Goal: Transaction & Acquisition: Purchase product/service

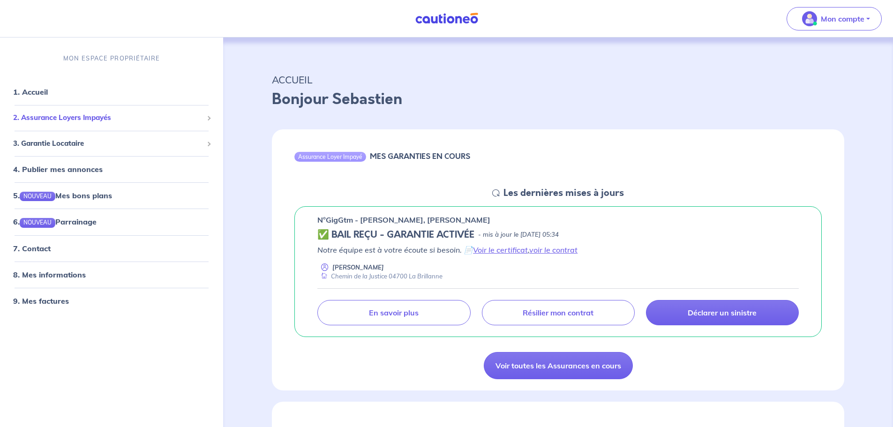
click at [95, 120] on span "2. Assurance Loyers Impayés" at bounding box center [108, 117] width 190 height 11
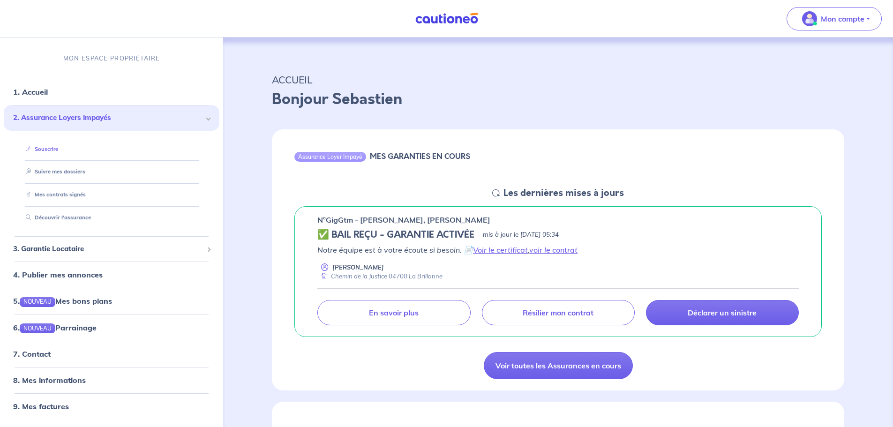
click at [53, 148] on link "Souscrire" at bounding box center [40, 149] width 36 height 7
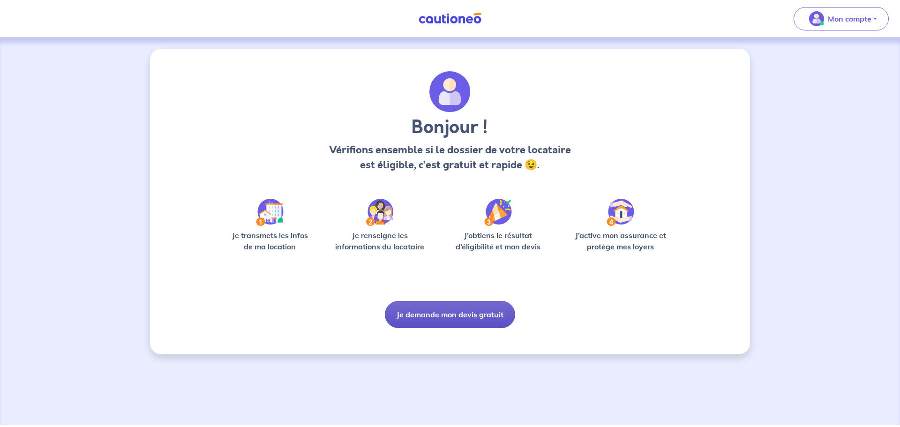
click at [439, 316] on button "Je demande mon devis gratuit" at bounding box center [450, 314] width 130 height 27
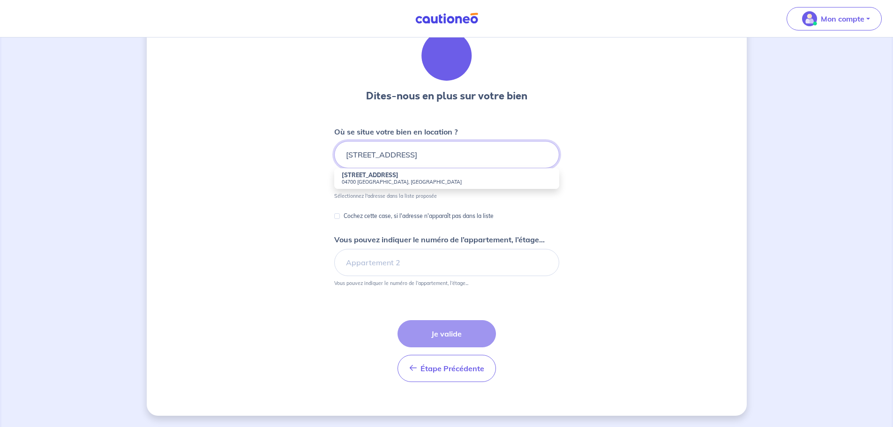
scroll to position [41, 0]
click at [401, 180] on small "04700 [GEOGRAPHIC_DATA], [GEOGRAPHIC_DATA]" at bounding box center [447, 182] width 210 height 7
type input "[STREET_ADDRESS]"
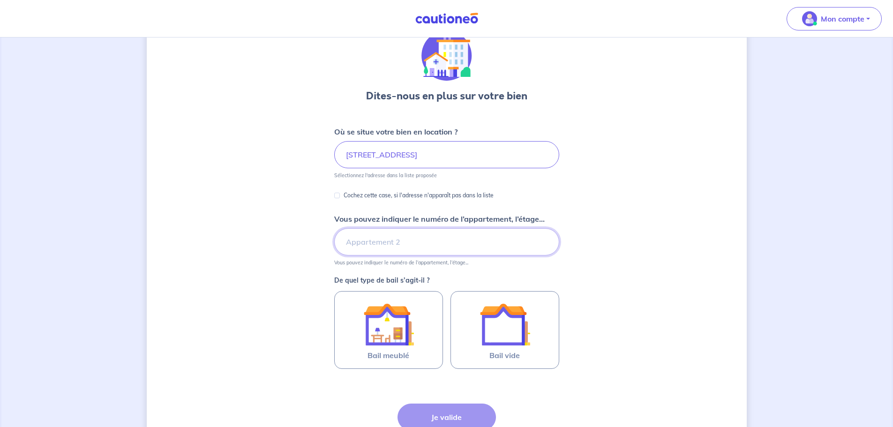
click at [376, 244] on input "Vous pouvez indiquer le numéro de l’appartement, l’étage..." at bounding box center [446, 241] width 225 height 27
click at [709, 255] on div "Dites-nous en plus sur votre bien Où se situe votre bien en location ? [STREET_…" at bounding box center [447, 253] width 600 height 491
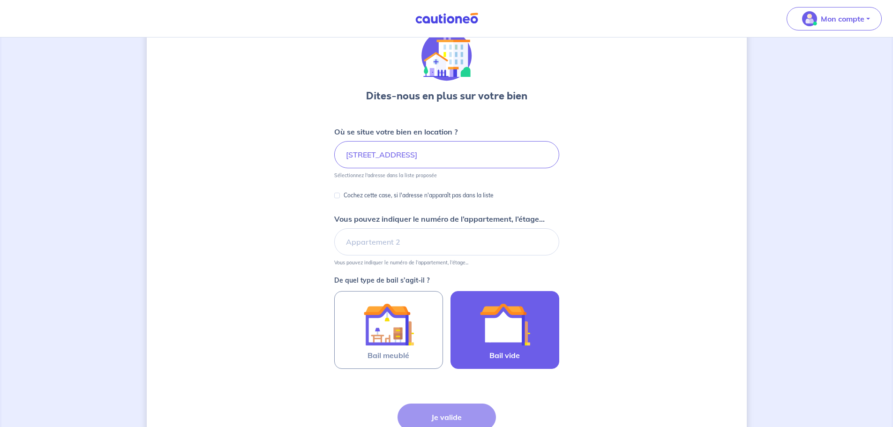
click at [515, 341] on img at bounding box center [505, 324] width 51 height 51
click at [0, 0] on input "Bail vide" at bounding box center [0, 0] width 0 height 0
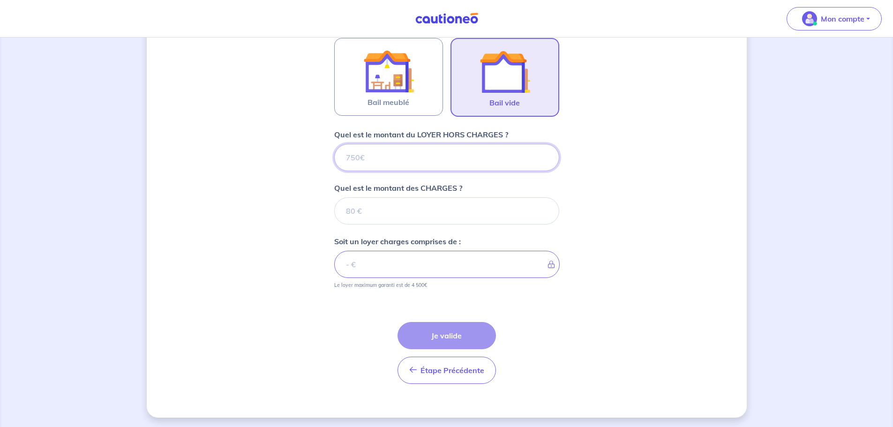
scroll to position [296, 0]
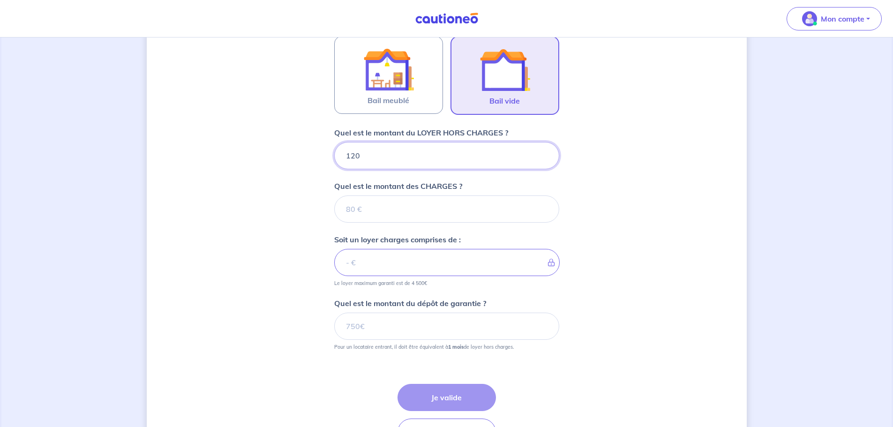
type input "1200"
click at [455, 196] on input "Quel est le montant des CHARGES ?" at bounding box center [446, 208] width 225 height 27
type input "60"
type input "1260"
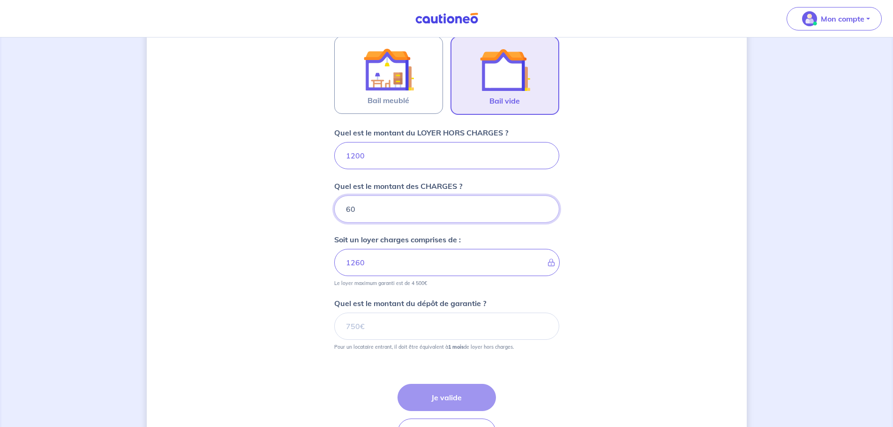
type input "60"
click at [310, 226] on div "Dites-nous en plus sur votre bien Où se situe votre bien en location ? 719 Chem…" at bounding box center [447, 116] width 600 height 727
click at [377, 323] on input "Quel est le montant du dépôt de garantie ?" at bounding box center [446, 326] width 225 height 27
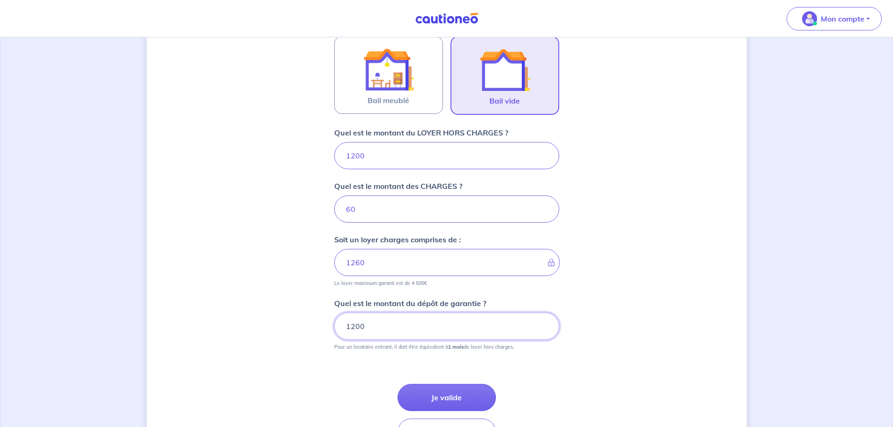
type input "1200"
click at [643, 313] on div "Dites-nous en plus sur votre bien Où se situe votre bien en location ? 719 Chem…" at bounding box center [447, 116] width 600 height 727
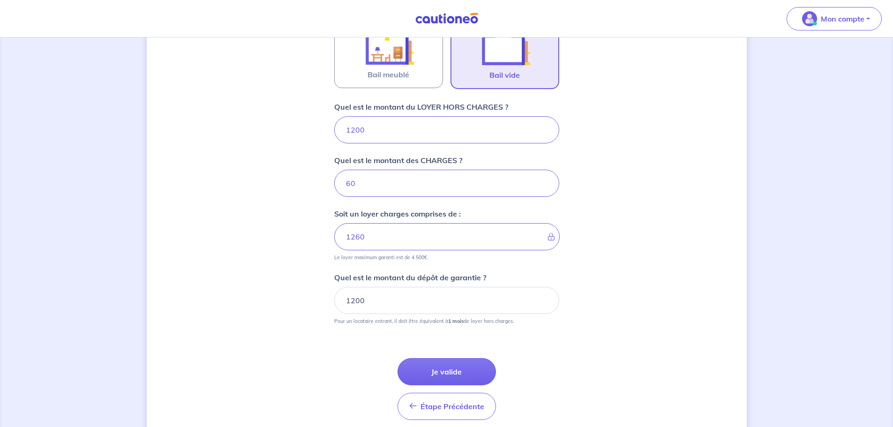
scroll to position [343, 0]
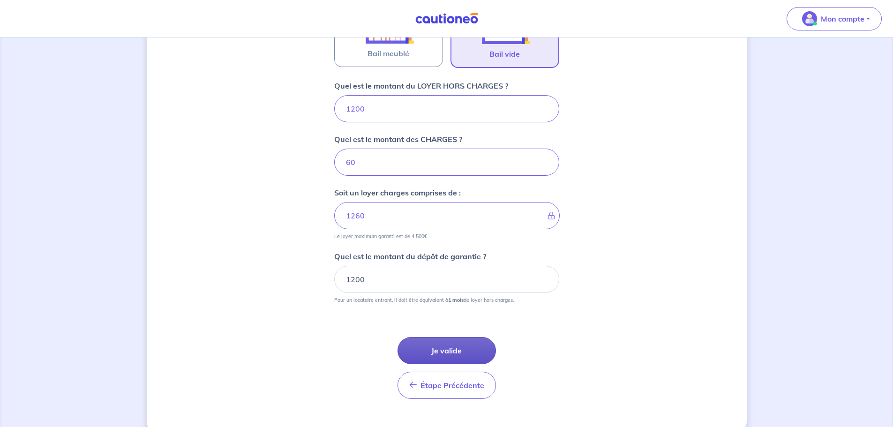
click at [452, 351] on button "Je valide" at bounding box center [446, 350] width 98 height 27
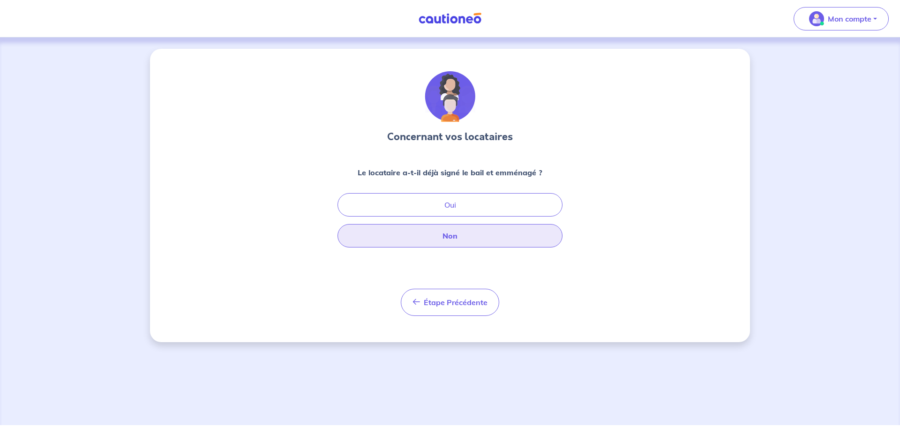
click at [466, 242] on button "Non" at bounding box center [449, 235] width 225 height 23
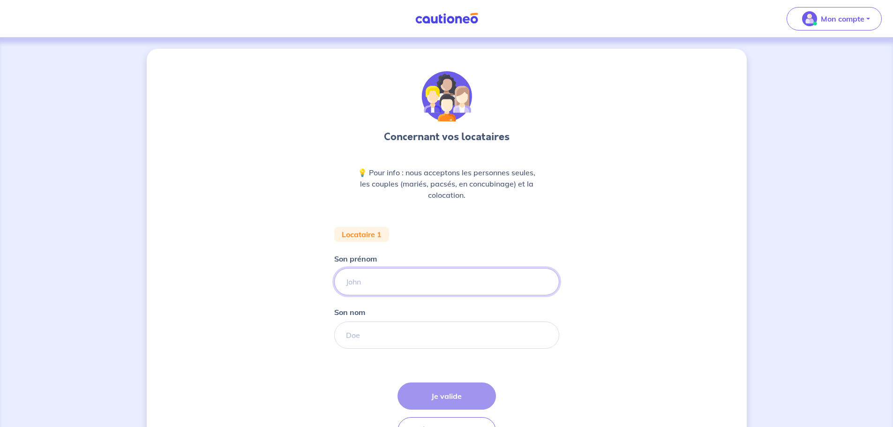
click at [447, 284] on input "Son prénom" at bounding box center [446, 281] width 225 height 27
click at [374, 281] on input "Son prénom" at bounding box center [446, 281] width 225 height 27
type input "NICOLAS"
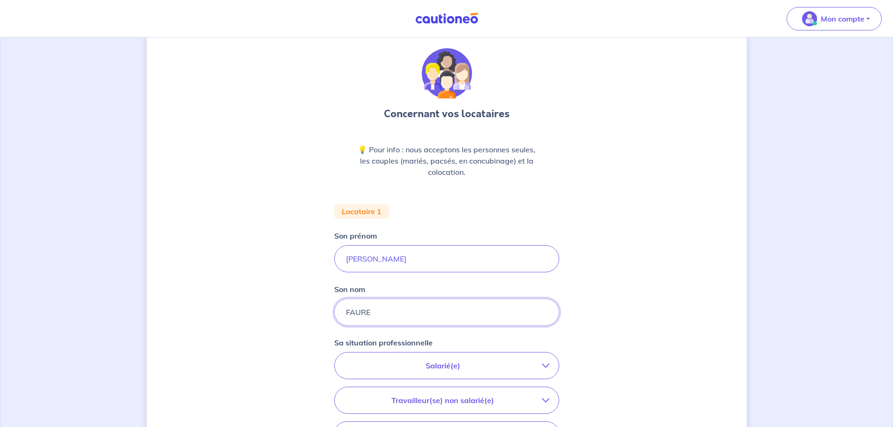
type input "FAURE"
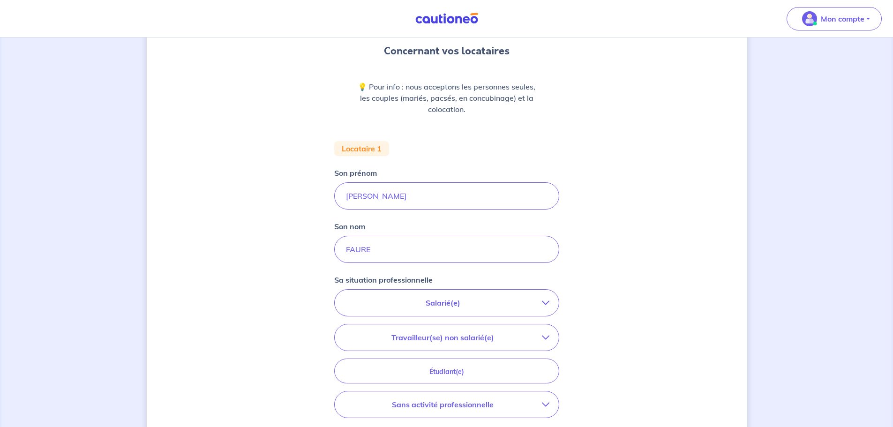
scroll to position [94, 0]
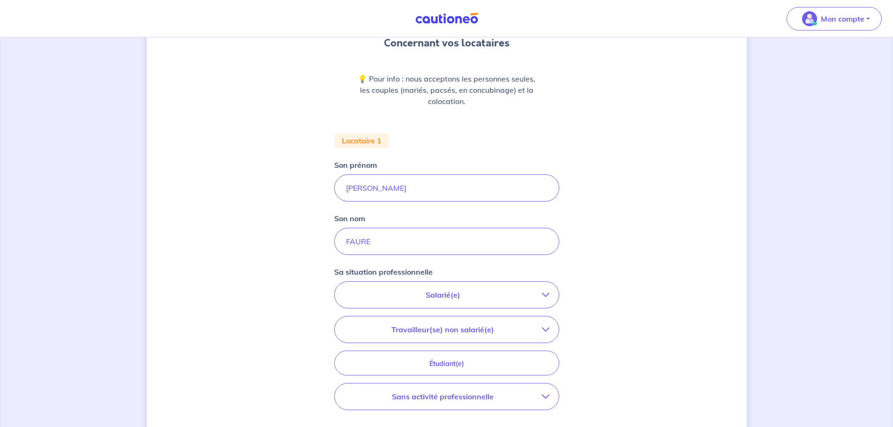
click at [466, 296] on p "Salarié(e)" at bounding box center [443, 294] width 198 height 11
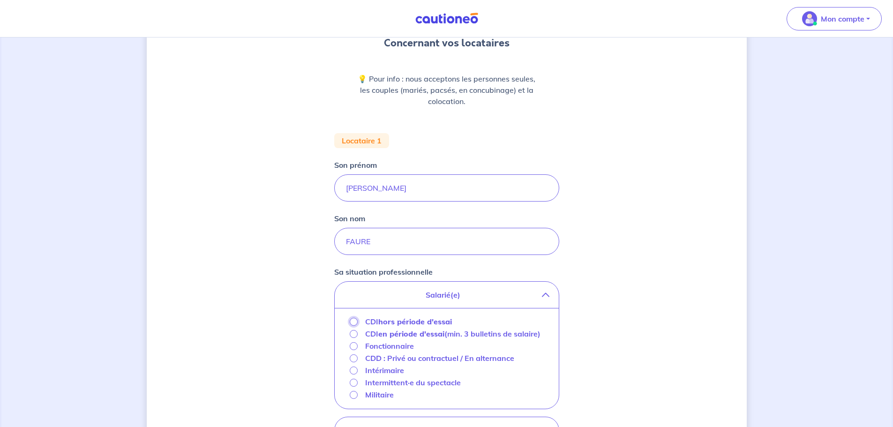
click at [355, 322] on input "CDI hors période d'essai" at bounding box center [354, 322] width 8 height 8
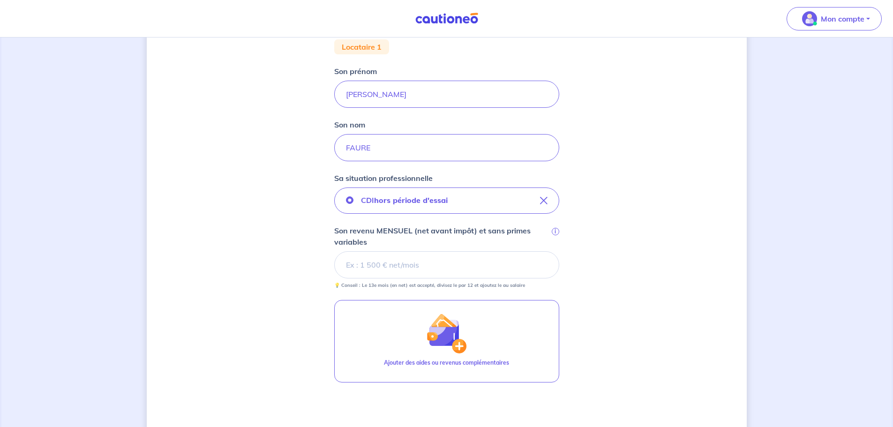
scroll to position [234, 0]
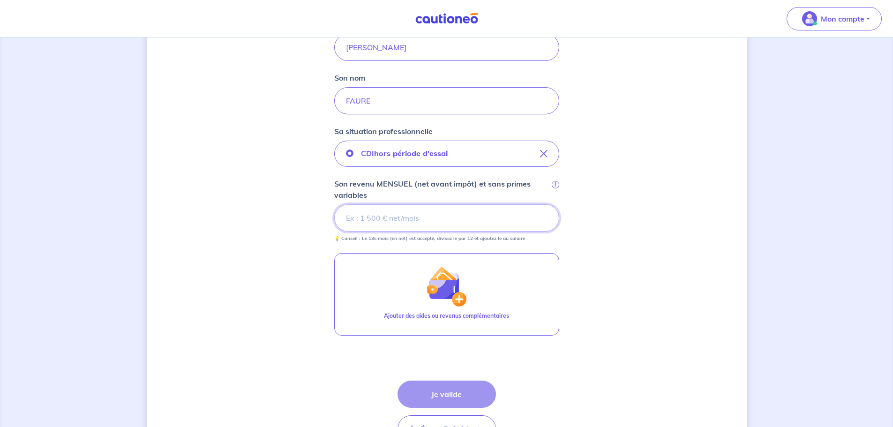
click at [374, 223] on input "Son revenu MENSUEL (net avant impôt) et sans primes variables i" at bounding box center [446, 217] width 225 height 27
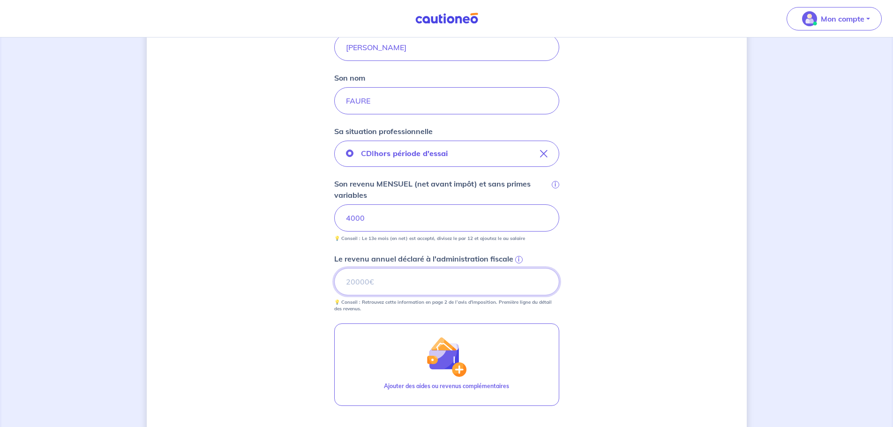
click at [406, 285] on input "Le revenu annuel déclaré à l'administration fiscale i" at bounding box center [446, 281] width 225 height 27
click at [519, 261] on span "i" at bounding box center [518, 259] width 7 height 7
click at [519, 268] on input "Le revenu annuel déclaré à l'administration fiscale i" at bounding box center [446, 281] width 225 height 27
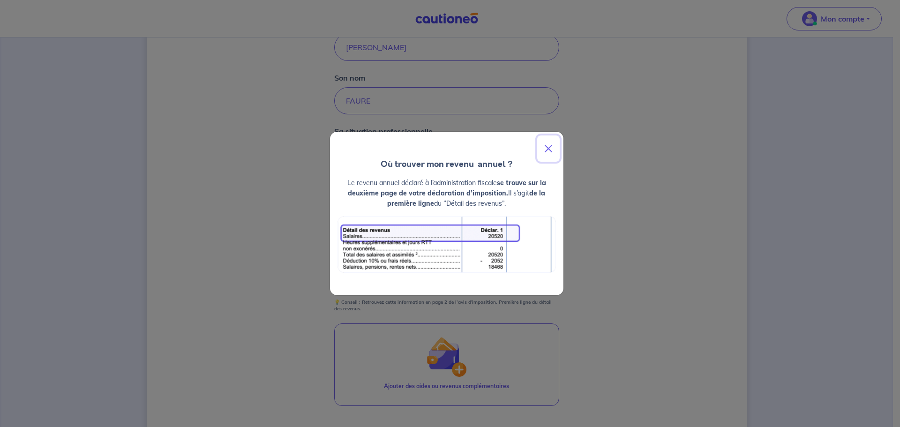
click at [548, 147] on button "Close" at bounding box center [548, 148] width 22 height 26
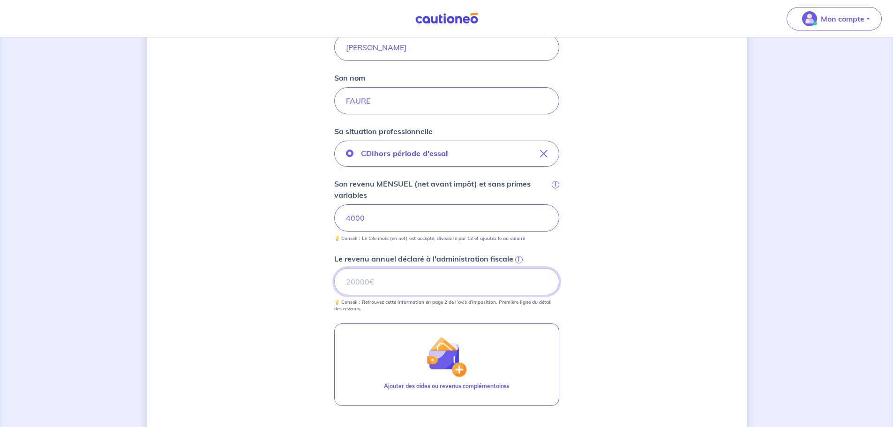
click at [401, 275] on input "Le revenu annuel déclaré à l'administration fiscale i" at bounding box center [446, 281] width 225 height 27
type input "52763"
click at [592, 301] on div "Concernant vos locataires 💡 Pour info : nous acceptons les personnes seules, le…" at bounding box center [447, 180] width 600 height 732
drag, startPoint x: 360, startPoint y: 220, endPoint x: 312, endPoint y: 222, distance: 47.4
click at [312, 222] on div "Concernant vos locataires 💡 Pour info : nous acceptons les personnes seules, le…" at bounding box center [447, 180] width 600 height 732
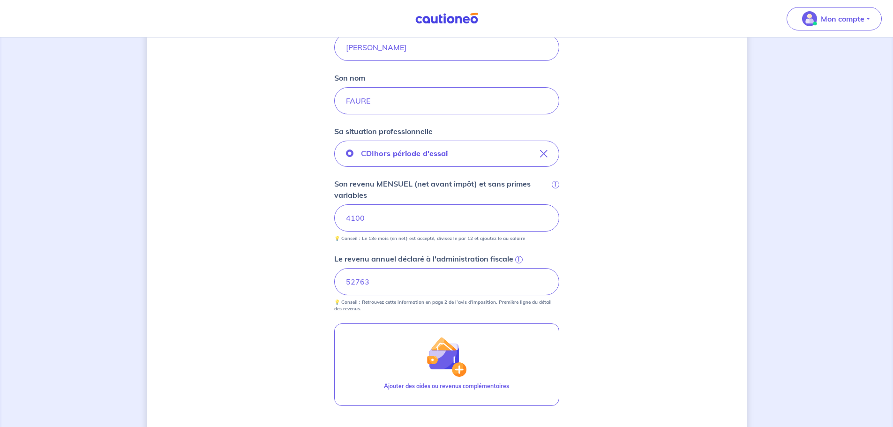
click at [690, 326] on div "Concernant vos locataires 💡 Pour info : nous acceptons les personnes seules, le…" at bounding box center [447, 180] width 600 height 732
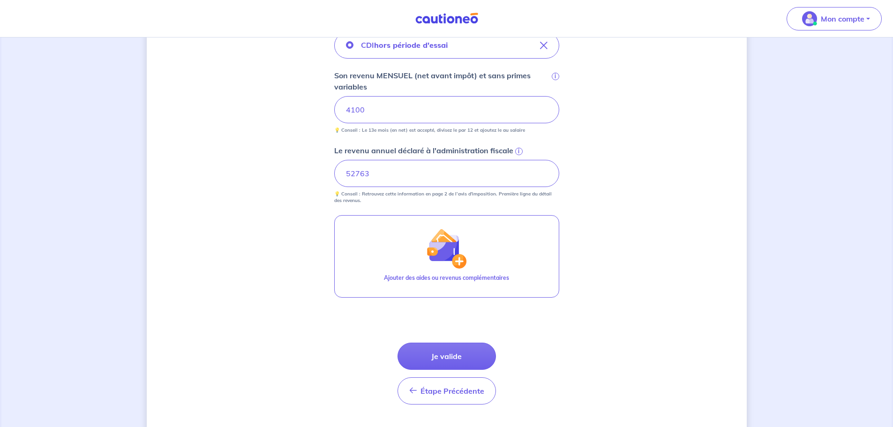
scroll to position [365, 0]
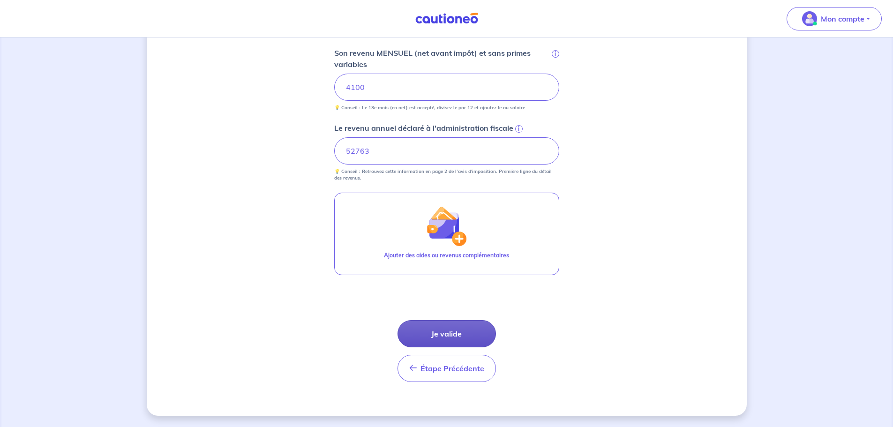
click at [450, 337] on button "Je valide" at bounding box center [446, 333] width 98 height 27
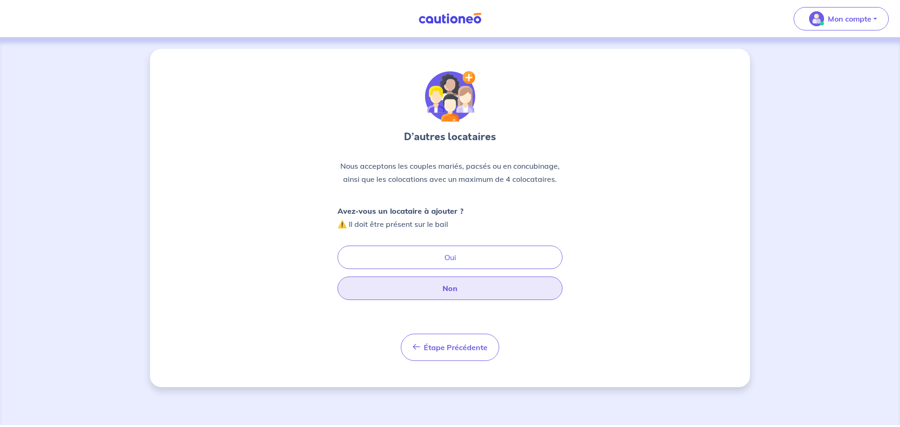
click at [475, 284] on button "Non" at bounding box center [449, 288] width 225 height 23
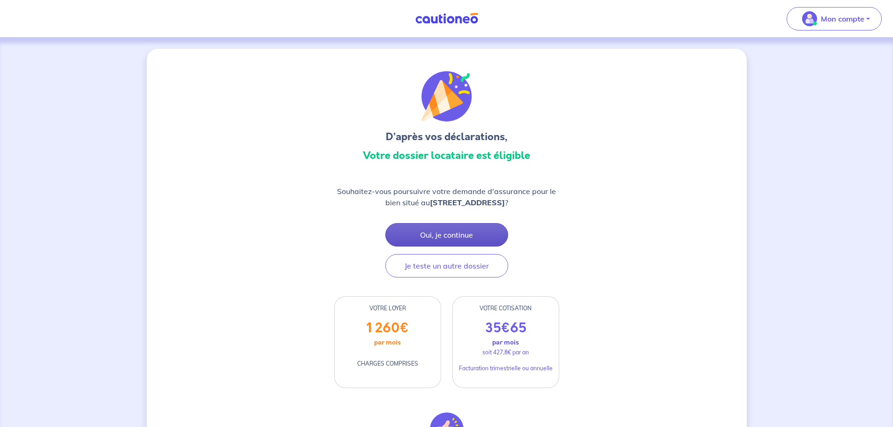
click at [480, 234] on button "Oui, je continue" at bounding box center [446, 234] width 123 height 23
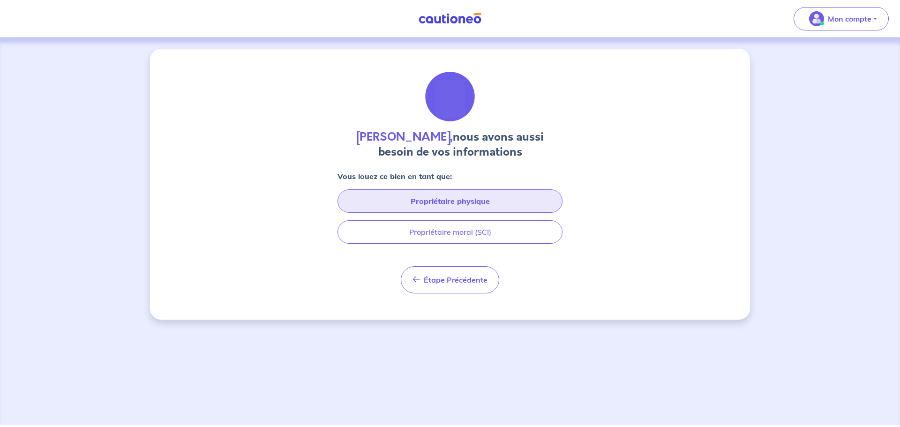
click at [478, 207] on button "Propriétaire physique" at bounding box center [449, 200] width 225 height 23
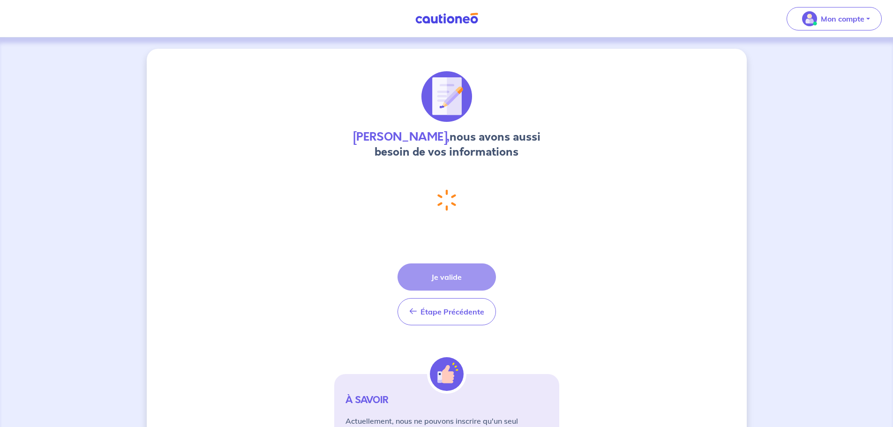
select select "FR"
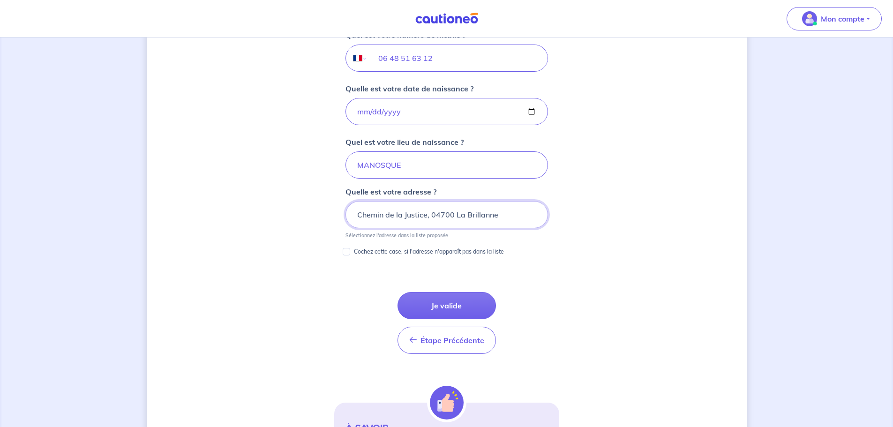
scroll to position [390, 0]
click at [357, 212] on input "Chemin de la Justice, 04700 La Brillanne" at bounding box center [446, 213] width 202 height 27
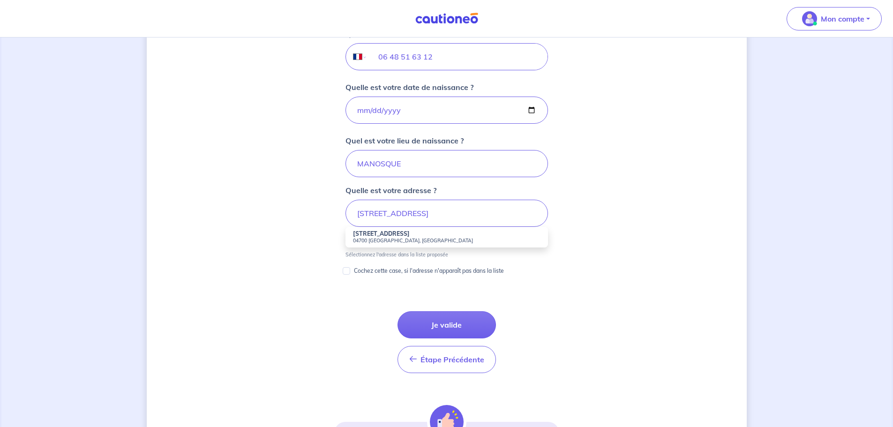
click at [397, 235] on strong "721 Chemin de la Justice" at bounding box center [381, 233] width 57 height 7
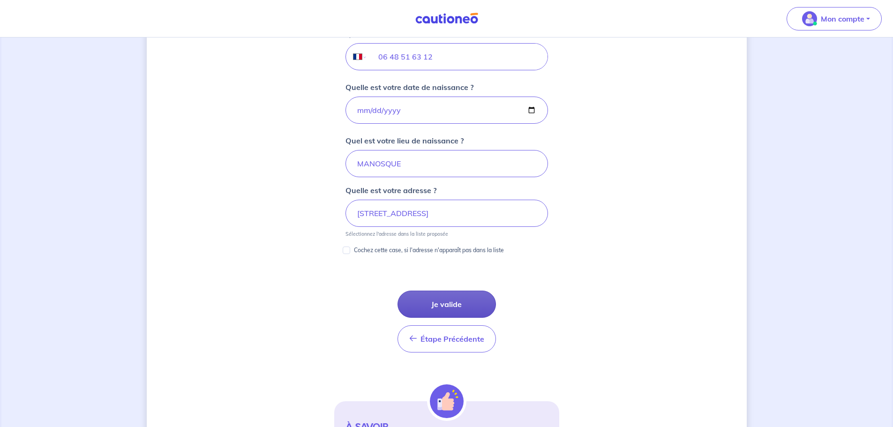
click at [457, 311] on button "Je valide" at bounding box center [446, 304] width 98 height 27
type input "Chemin de la Justice, 04700 La Brillanne"
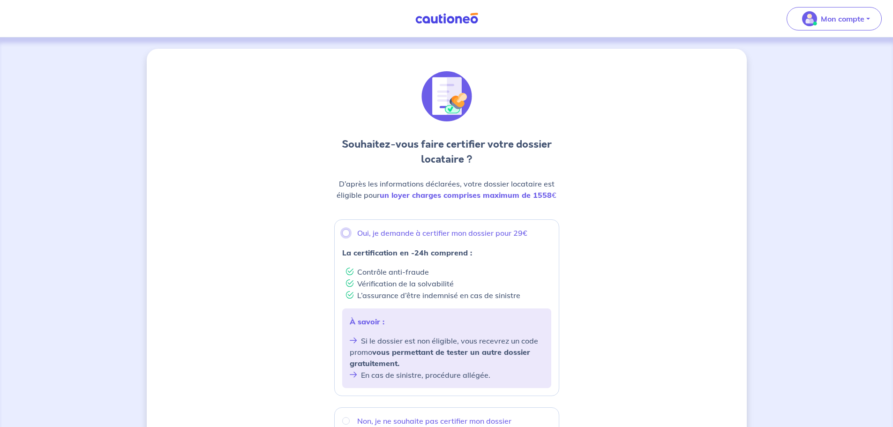
click at [343, 233] on input "Oui, je demande à certifier mon dossier pour 29€" at bounding box center [345, 232] width 7 height 7
radio input "true"
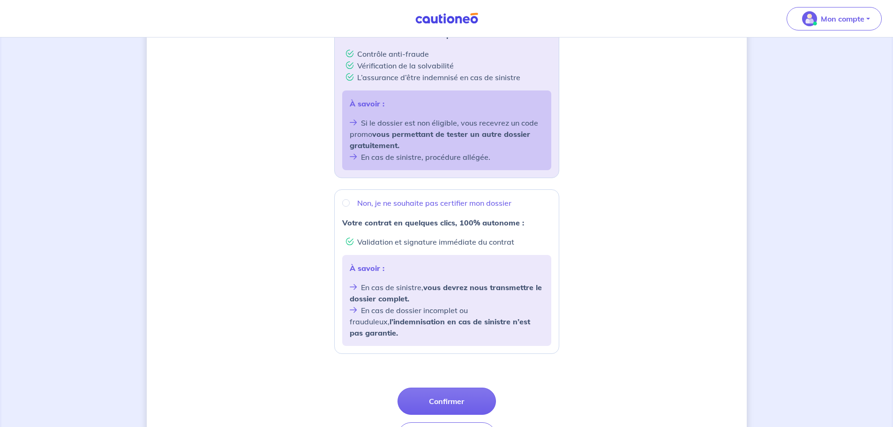
scroll to position [234, 0]
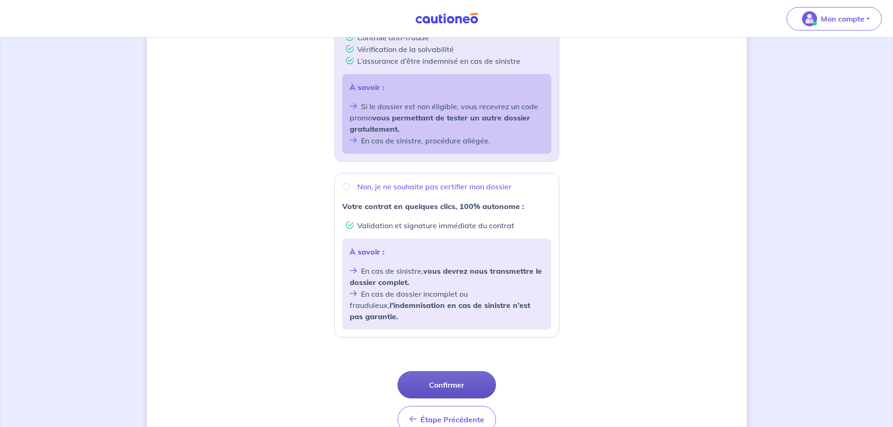
click at [472, 371] on button "Confirmer" at bounding box center [446, 384] width 98 height 27
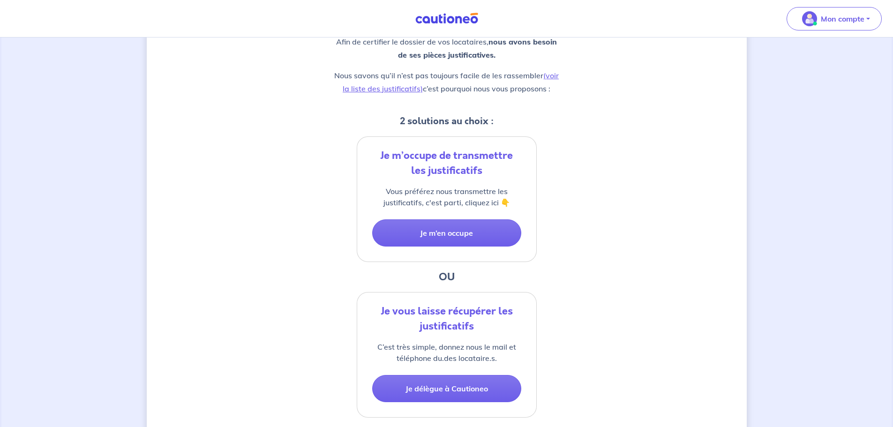
scroll to position [141, 0]
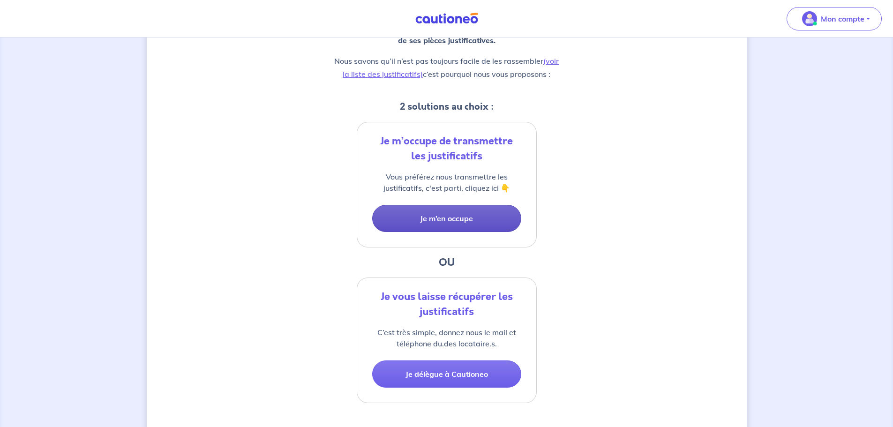
click at [496, 215] on button "Je m’en occupe" at bounding box center [446, 218] width 149 height 27
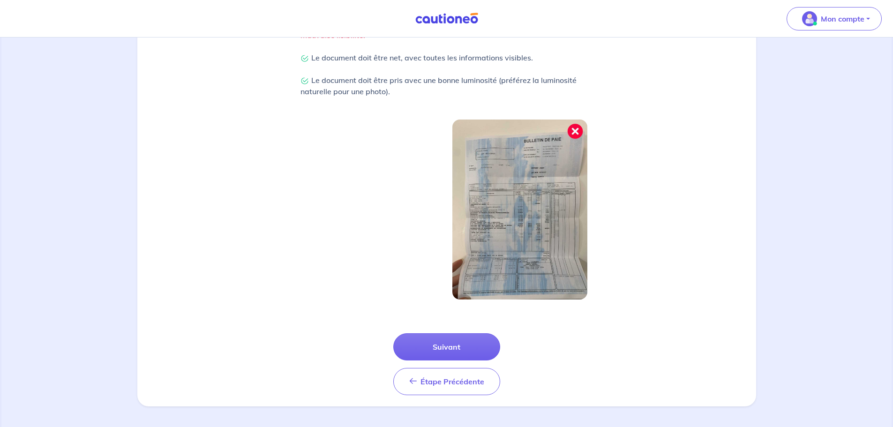
scroll to position [244, 0]
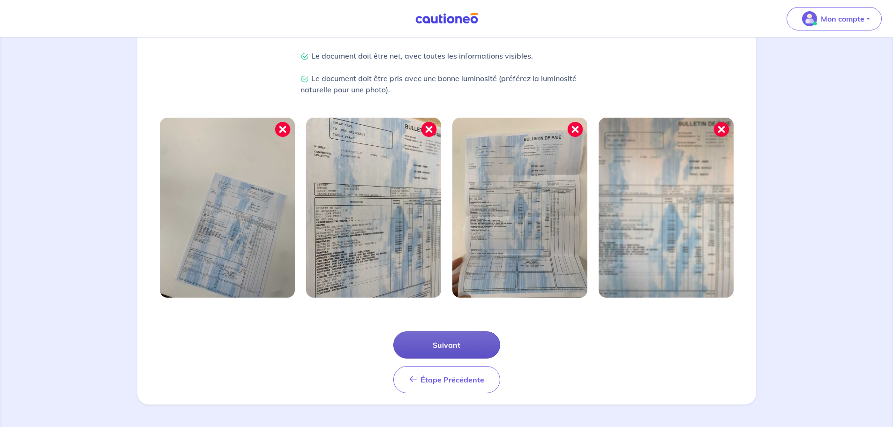
click at [450, 352] on button "Suivant" at bounding box center [446, 344] width 107 height 27
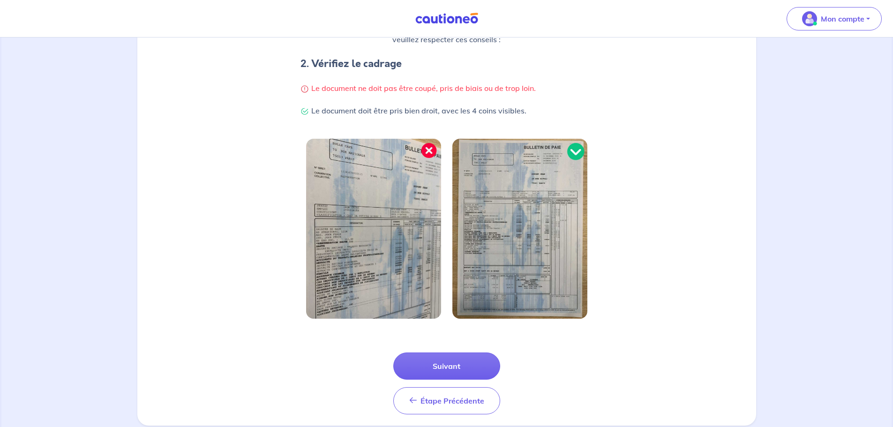
scroll to position [187, 0]
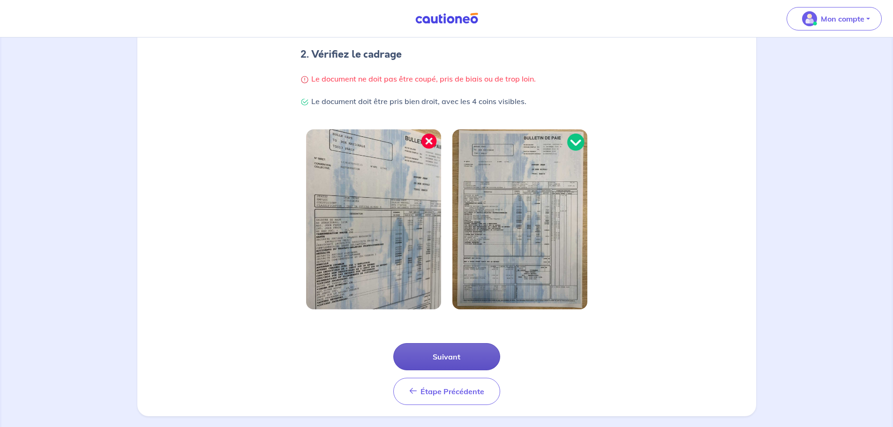
click at [466, 358] on button "Suivant" at bounding box center [446, 356] width 107 height 27
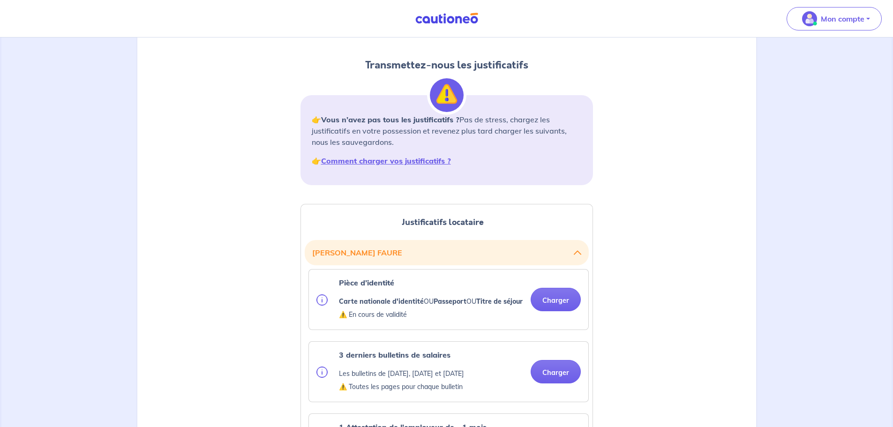
scroll to position [94, 0]
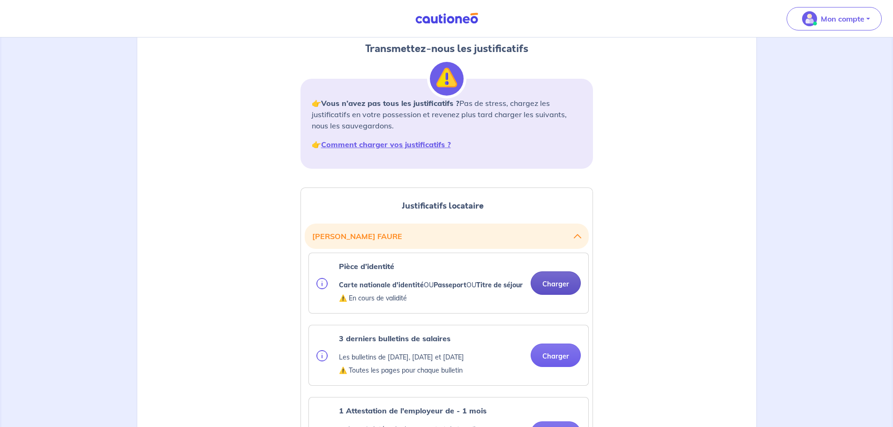
click at [547, 292] on button "Charger" at bounding box center [556, 282] width 50 height 23
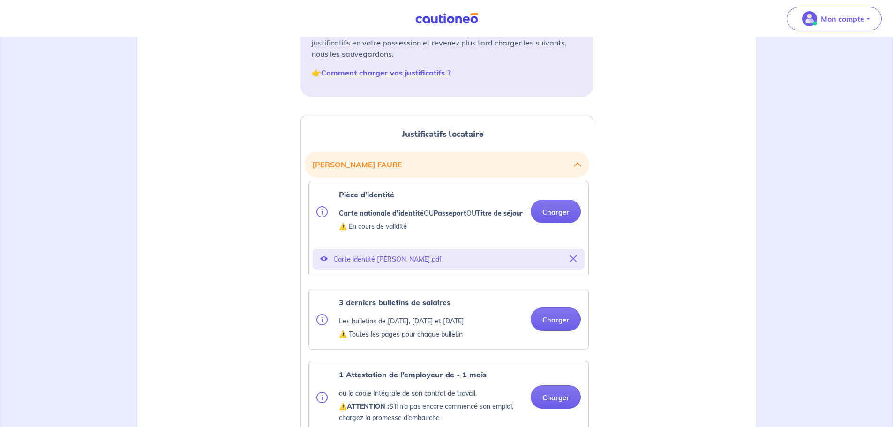
scroll to position [187, 0]
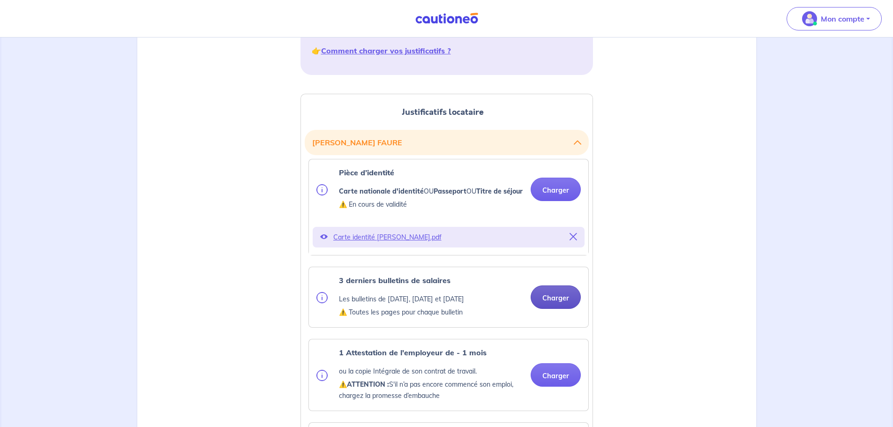
click at [553, 308] on button "Charger" at bounding box center [556, 296] width 50 height 23
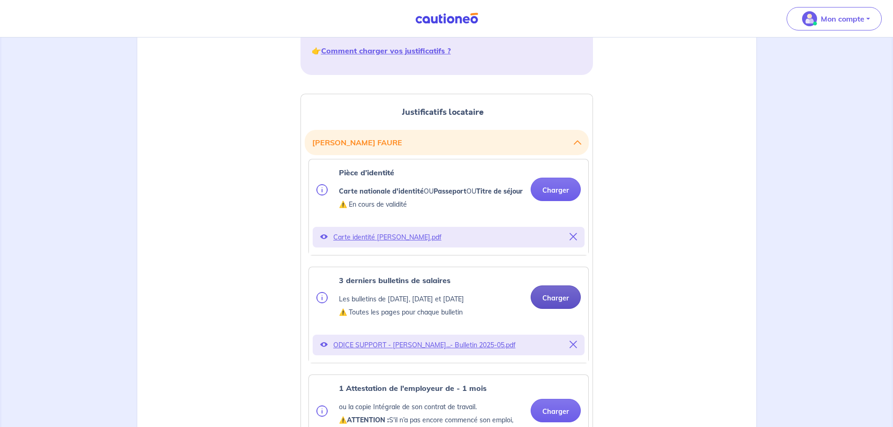
click at [550, 309] on button "Charger" at bounding box center [556, 296] width 50 height 23
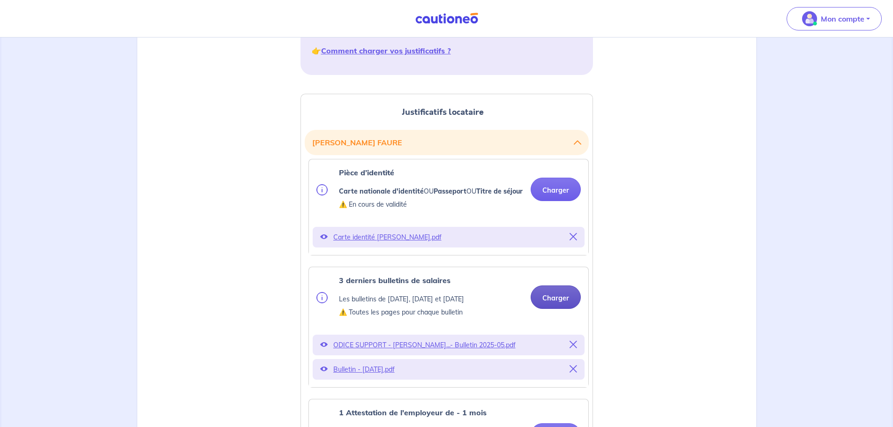
click at [546, 309] on button "Charger" at bounding box center [556, 296] width 50 height 23
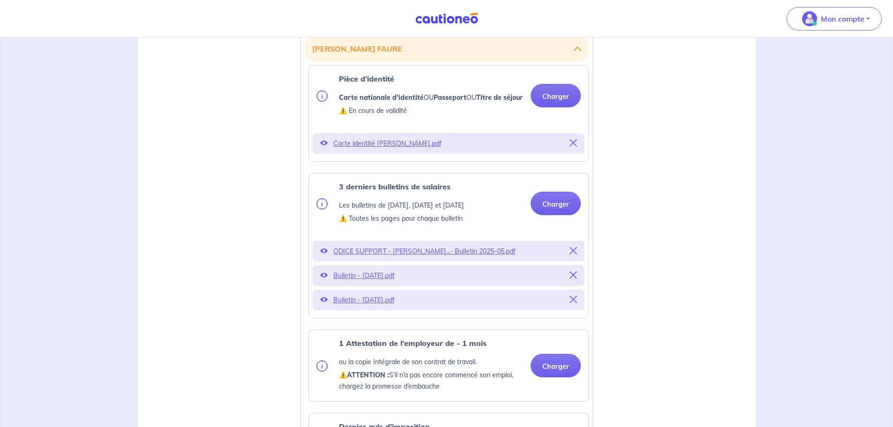
scroll to position [328, 0]
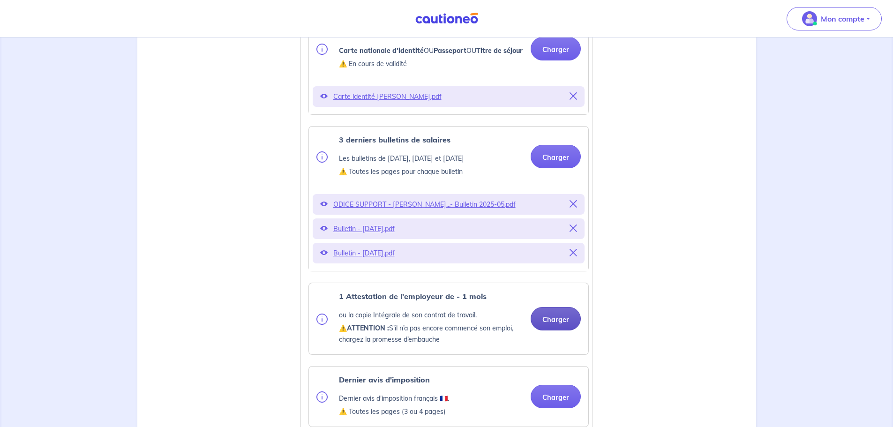
click at [562, 330] on button "Charger" at bounding box center [556, 318] width 50 height 23
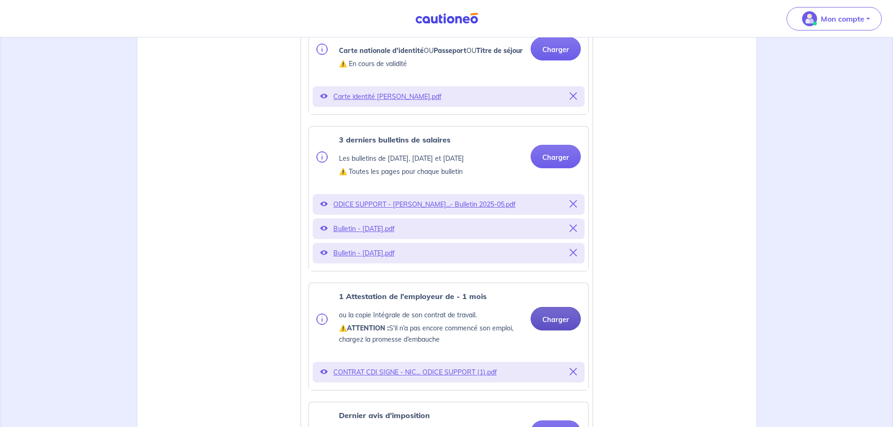
click at [553, 330] on button "Charger" at bounding box center [556, 318] width 50 height 23
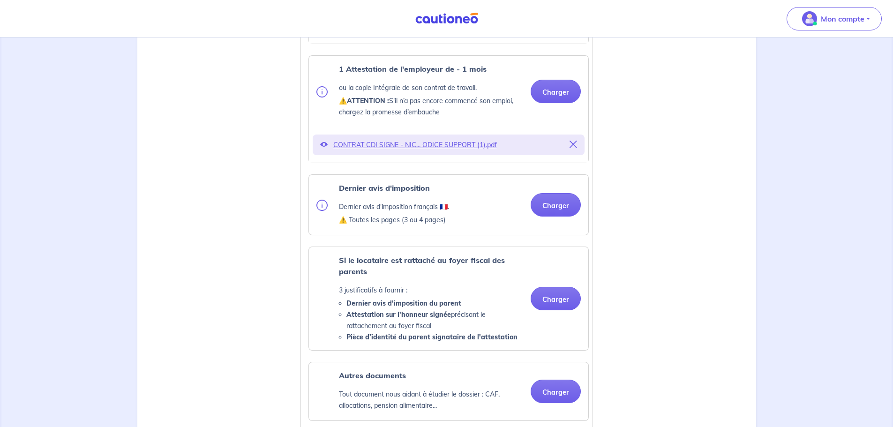
scroll to position [562, 0]
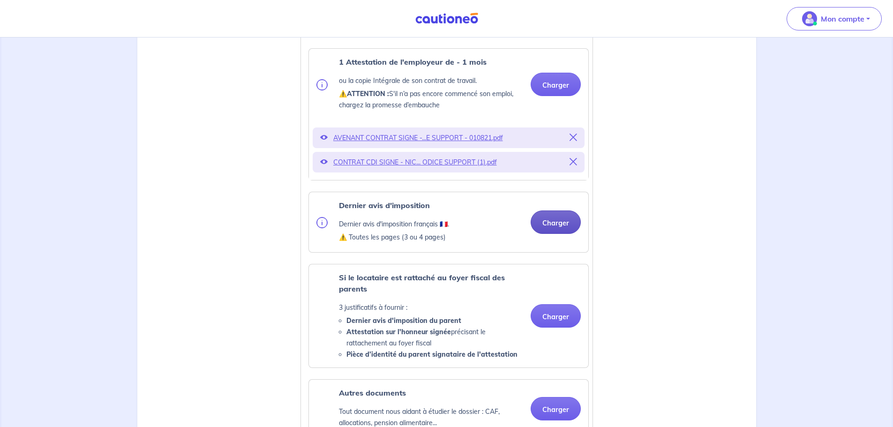
click at [545, 234] on button "Charger" at bounding box center [556, 221] width 50 height 23
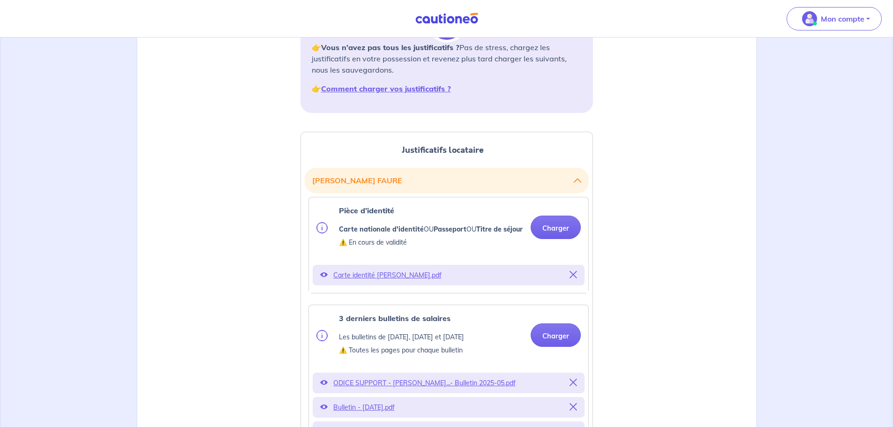
scroll to position [94, 0]
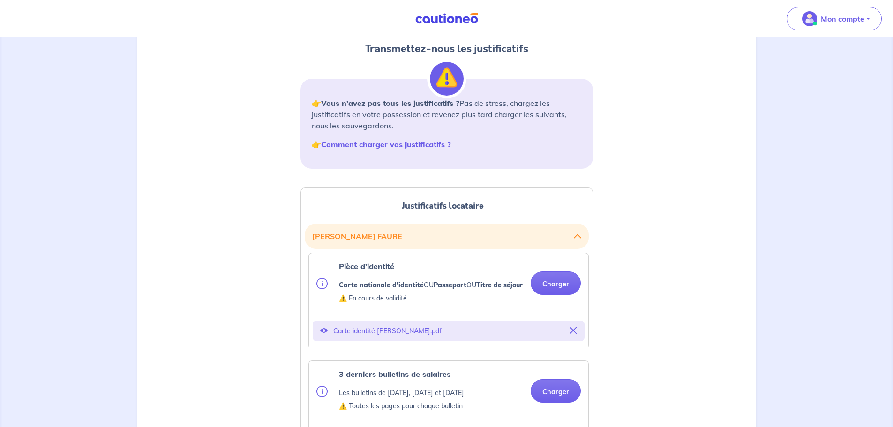
click at [392, 337] on p "Carte identité N. FAURE.pdf" at bounding box center [448, 330] width 231 height 13
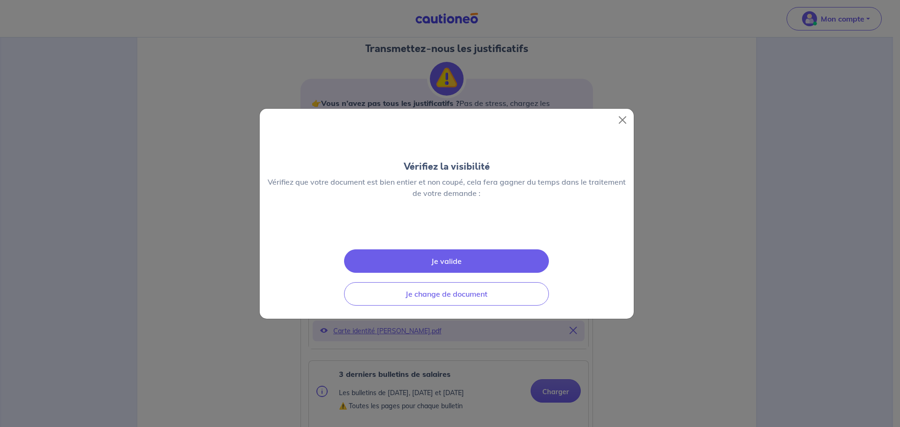
click at [413, 273] on button "Je valide" at bounding box center [446, 260] width 205 height 23
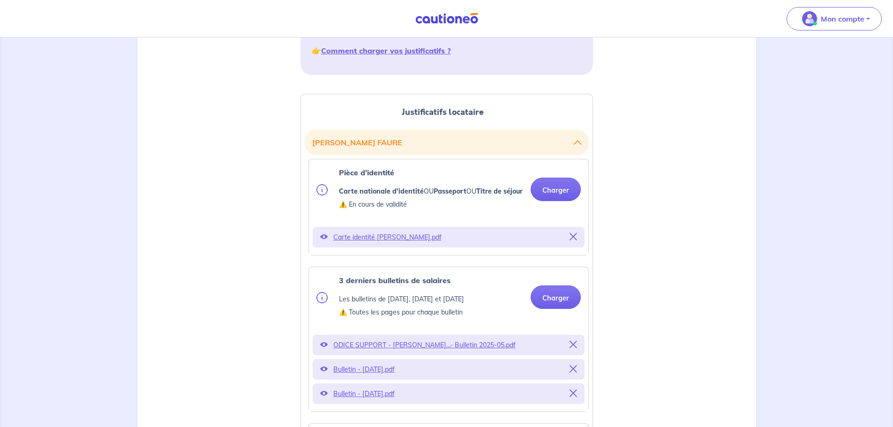
scroll to position [234, 0]
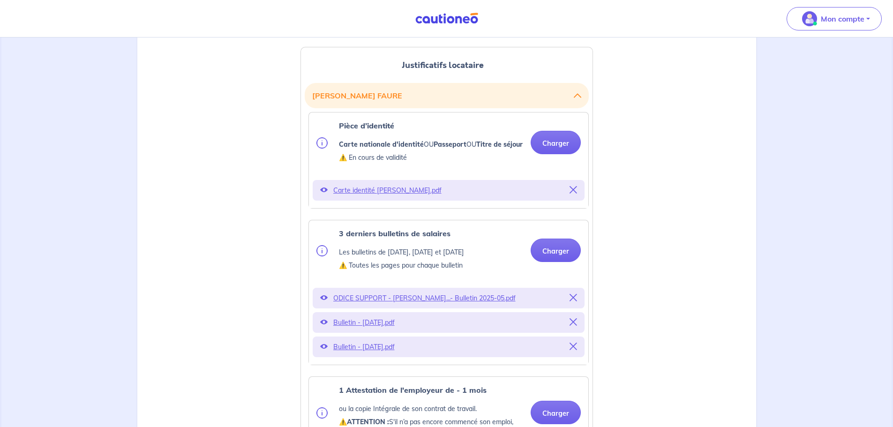
click at [416, 305] on p "ODICE SUPPORT - Nicolas...- Bulletin 2025-05.pdf" at bounding box center [448, 298] width 231 height 13
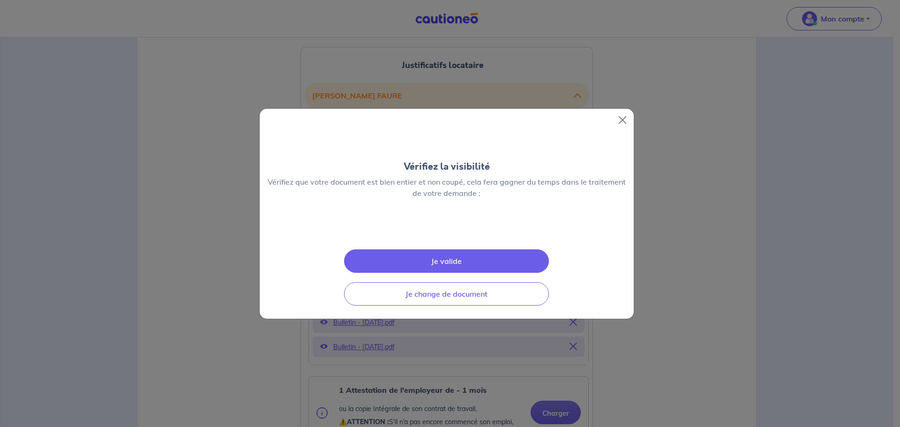
click at [465, 273] on button "Je valide" at bounding box center [446, 260] width 205 height 23
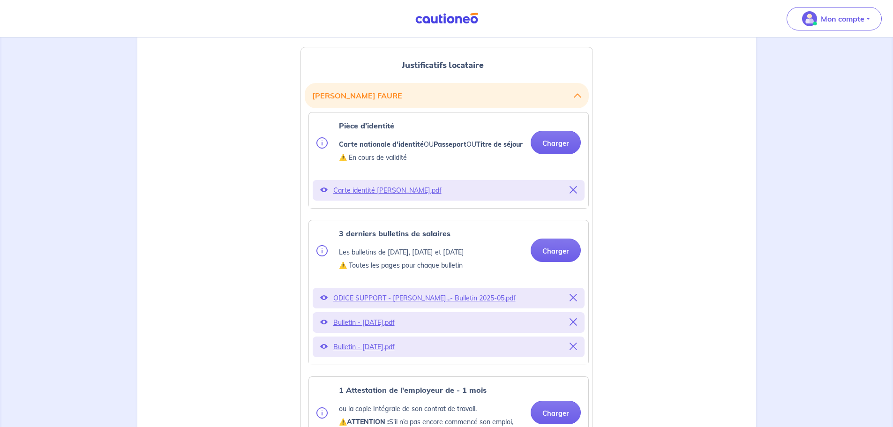
click at [378, 329] on p "Bulletin - juin 2025.pdf" at bounding box center [448, 322] width 231 height 13
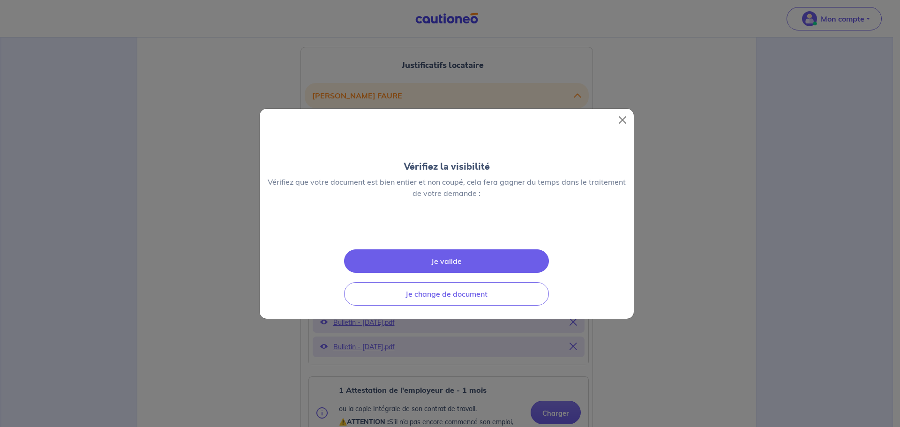
click at [400, 273] on button "Je valide" at bounding box center [446, 260] width 205 height 23
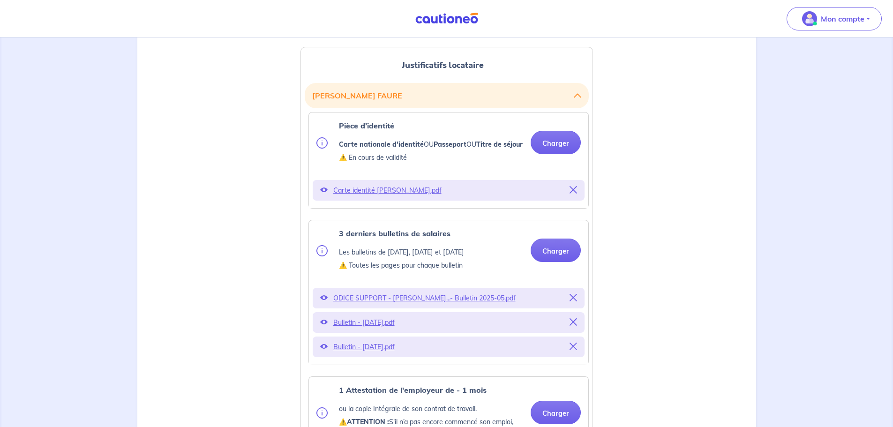
click at [381, 353] on p "Bulletin - juillet 2025.pdf" at bounding box center [448, 346] width 231 height 13
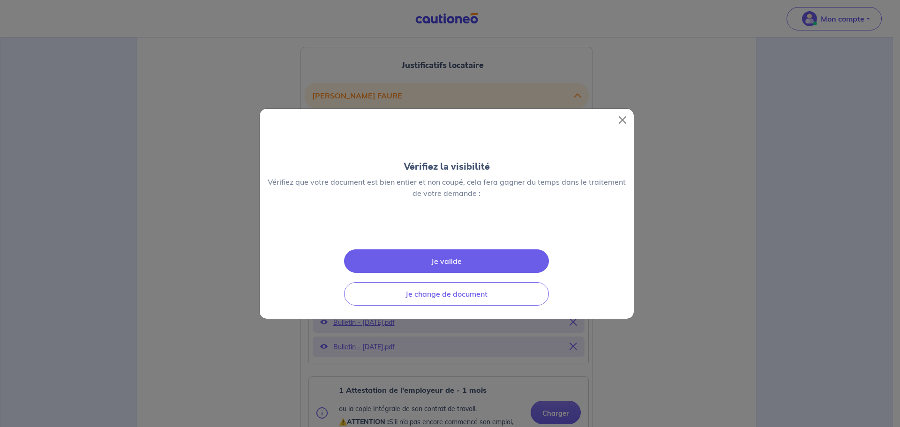
click at [442, 273] on button "Je valide" at bounding box center [446, 260] width 205 height 23
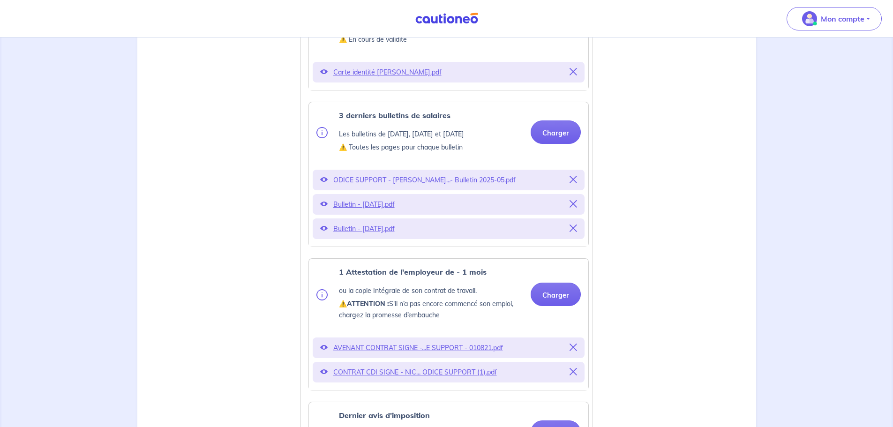
scroll to position [375, 0]
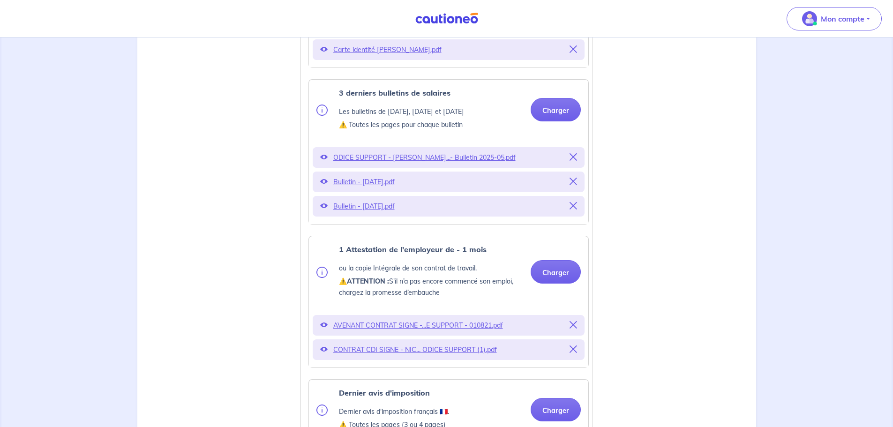
click at [430, 356] on p "CONTRAT CDI SIGNE - NIC... ODICE SUPPORT (1).pdf" at bounding box center [448, 349] width 231 height 13
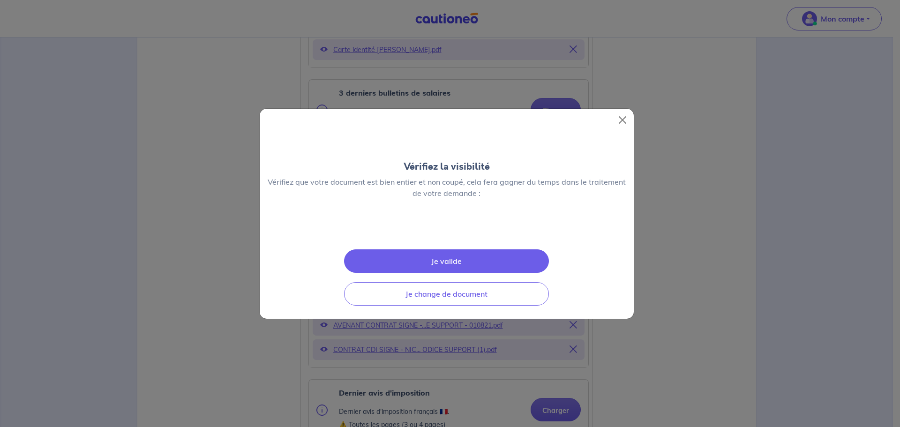
click at [434, 273] on button "Je valide" at bounding box center [446, 260] width 205 height 23
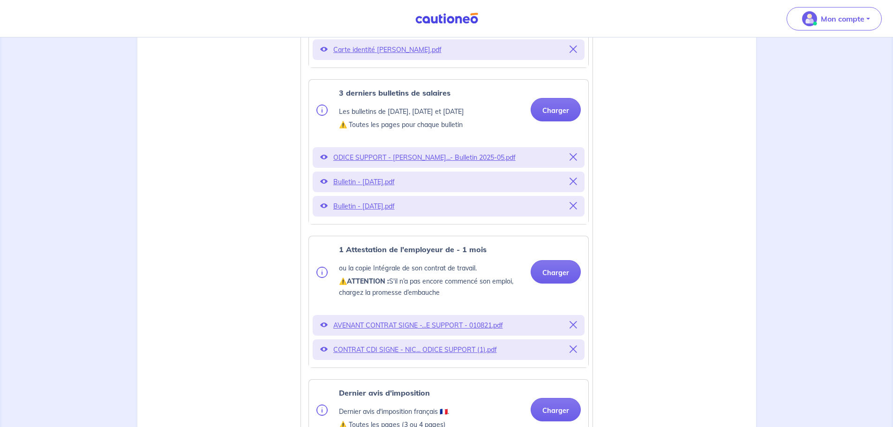
click at [434, 332] on p "AVENANT CONTRAT SIGNE -...E SUPPORT - 010821.pdf" at bounding box center [448, 325] width 231 height 13
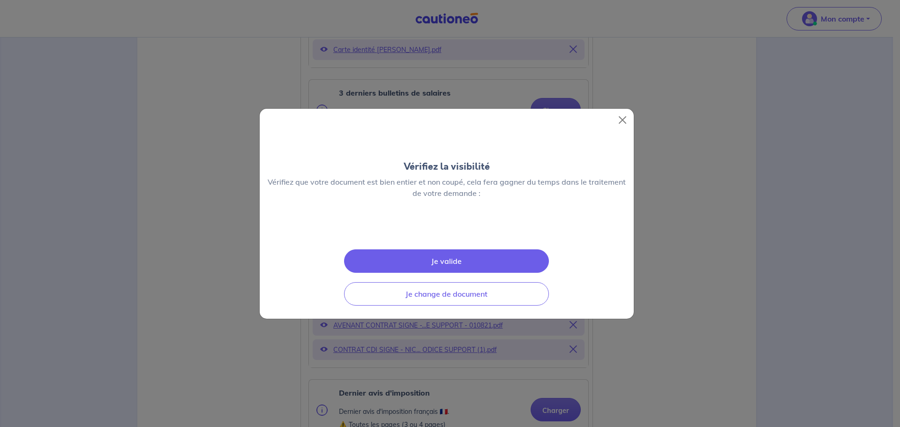
click at [438, 273] on button "Je valide" at bounding box center [446, 260] width 205 height 23
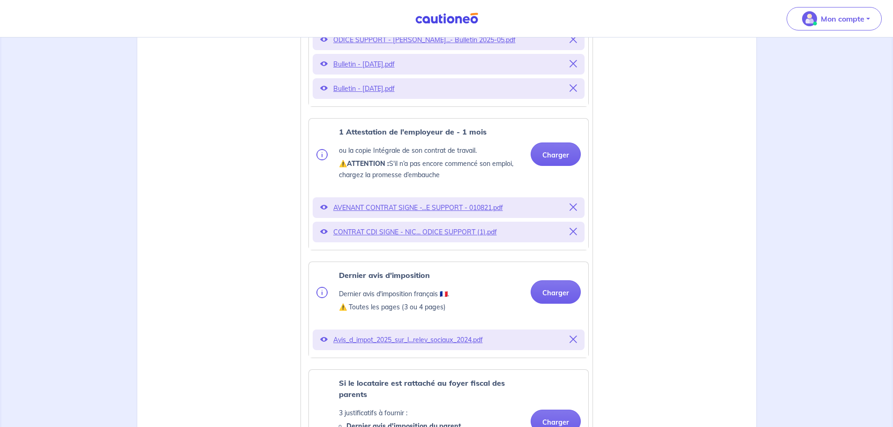
scroll to position [516, 0]
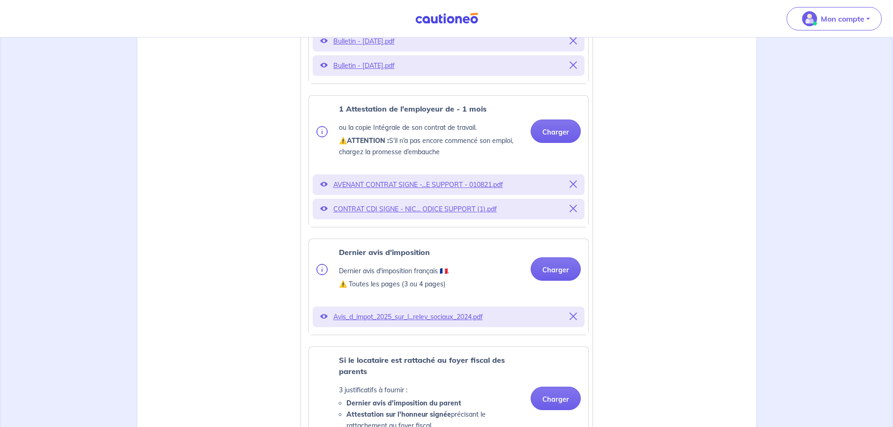
click at [435, 323] on p "Avis_d_impot_2025_sur_l...relev_sociaux_2024.pdf" at bounding box center [448, 316] width 231 height 13
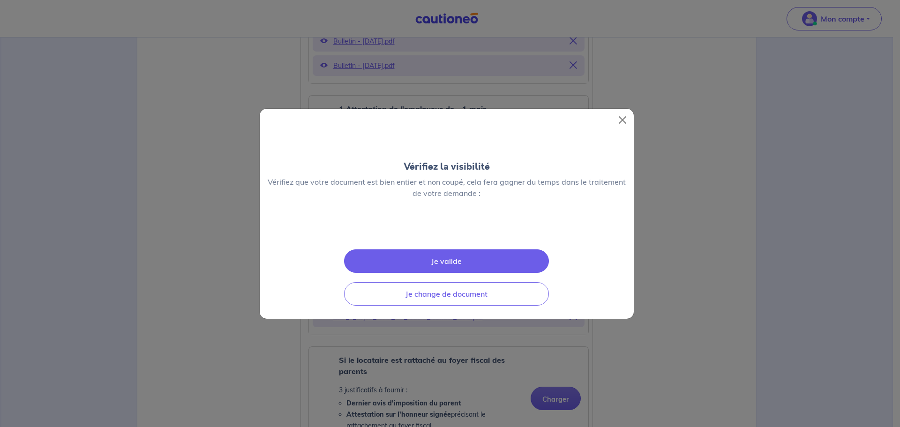
click at [440, 273] on button "Je valide" at bounding box center [446, 260] width 205 height 23
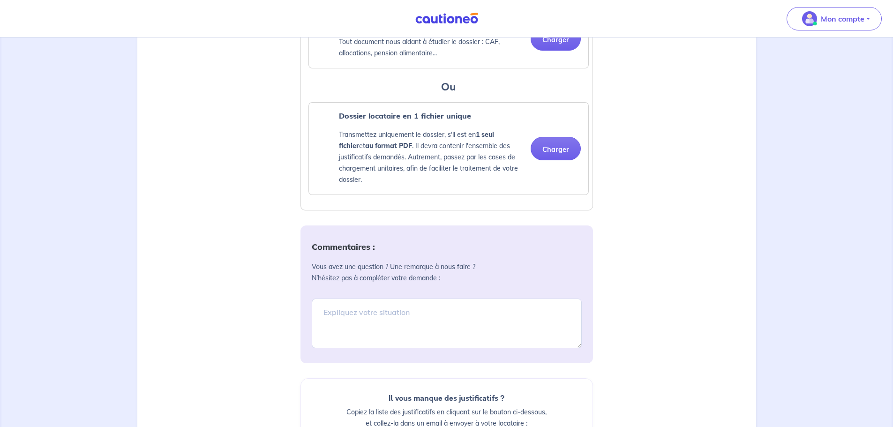
scroll to position [984, 0]
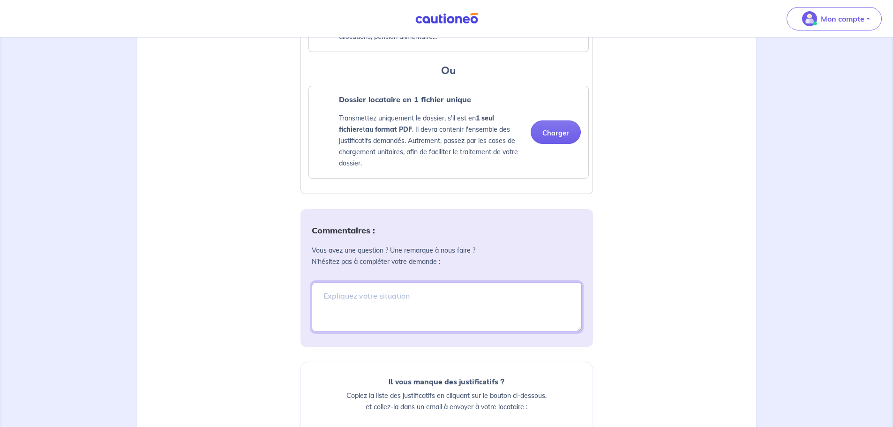
click at [440, 324] on textarea at bounding box center [447, 307] width 270 height 50
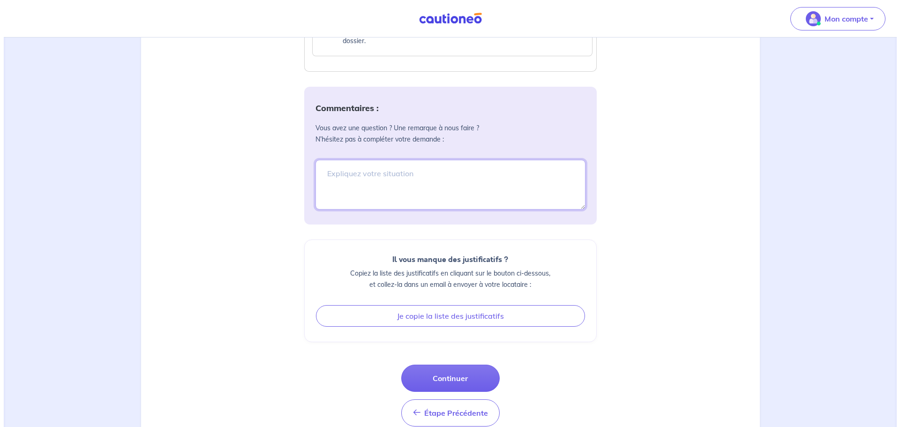
scroll to position [1125, 0]
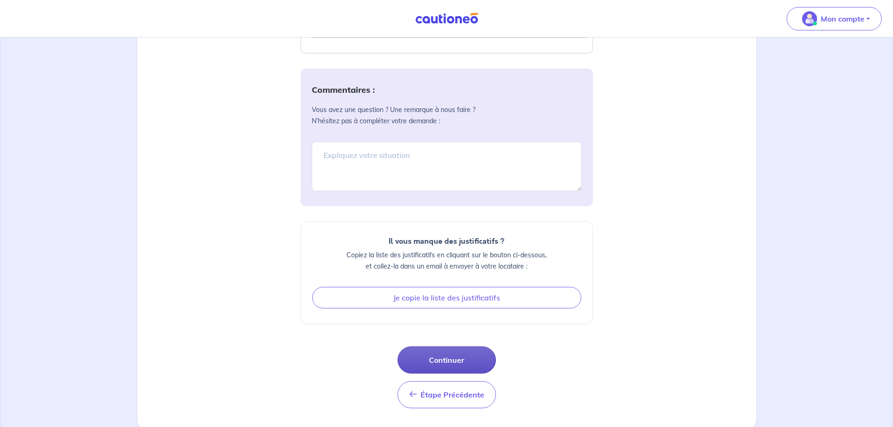
click at [456, 372] on button "Continuer" at bounding box center [446, 359] width 98 height 27
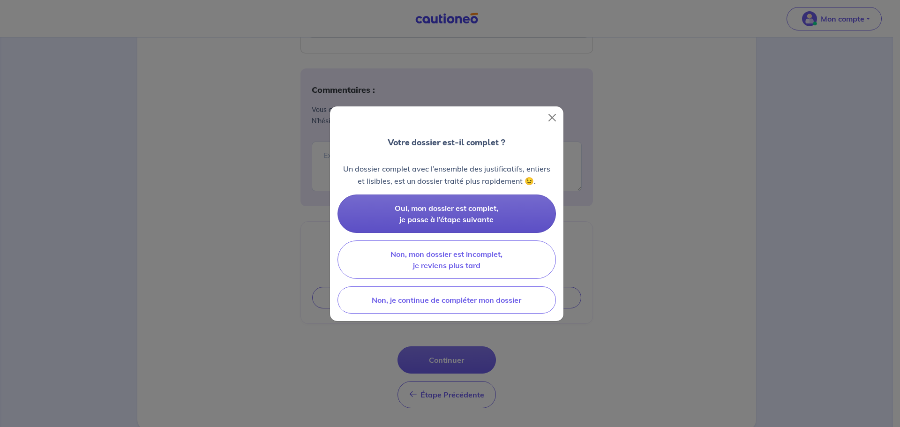
click at [464, 213] on button "Oui, mon dossier est complet, je passe à l’étape suivante" at bounding box center [446, 214] width 218 height 38
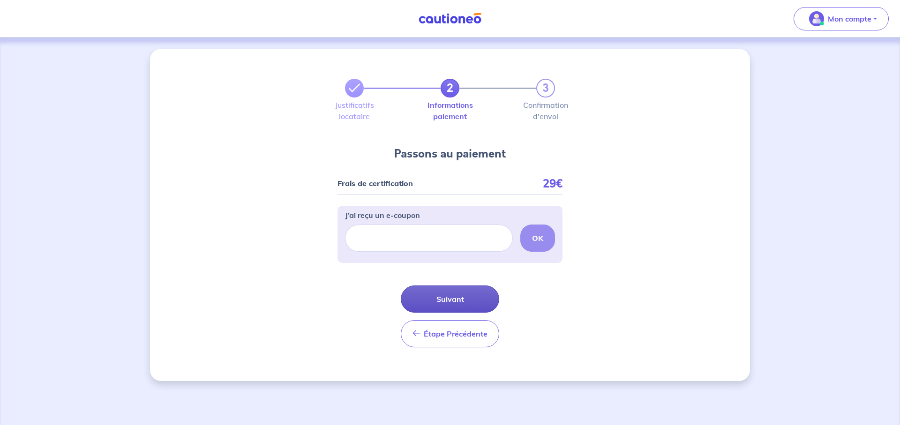
click at [470, 297] on button "Suivant" at bounding box center [450, 298] width 98 height 27
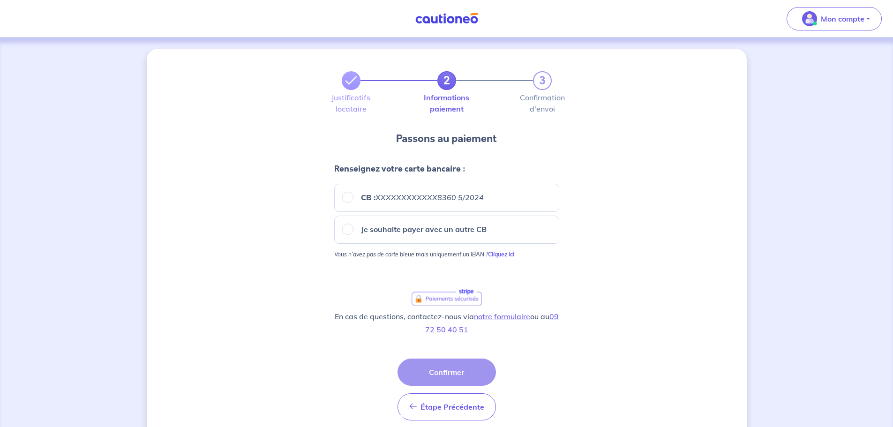
click at [406, 228] on p "Je souhaite payer avec un autre CB" at bounding box center [424, 229] width 126 height 11
click at [353, 228] on input "Je souhaite payer avec un autre CB" at bounding box center [347, 229] width 11 height 11
radio input "true"
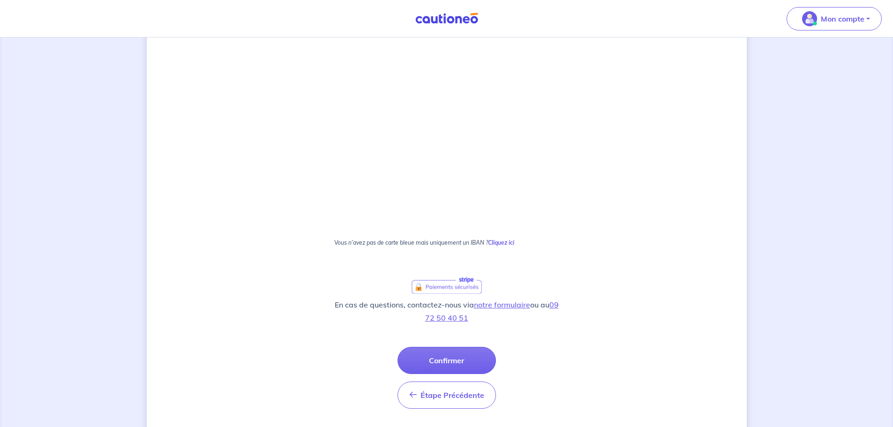
scroll to position [517, 0]
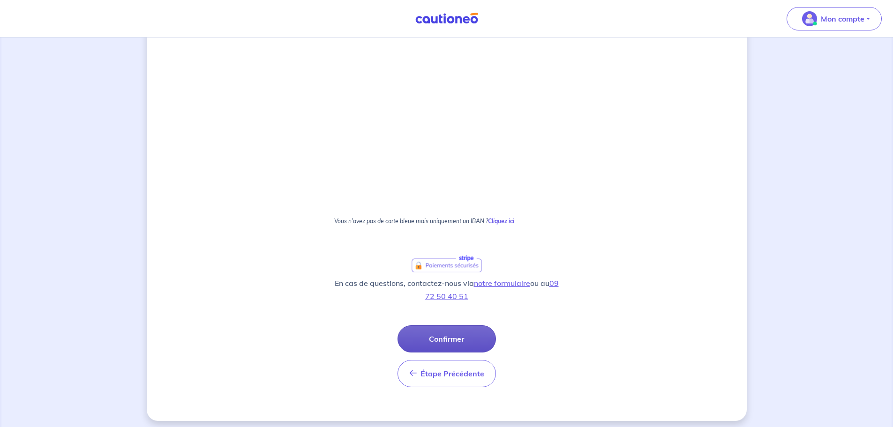
click at [421, 339] on button "Confirmer" at bounding box center [446, 338] width 98 height 27
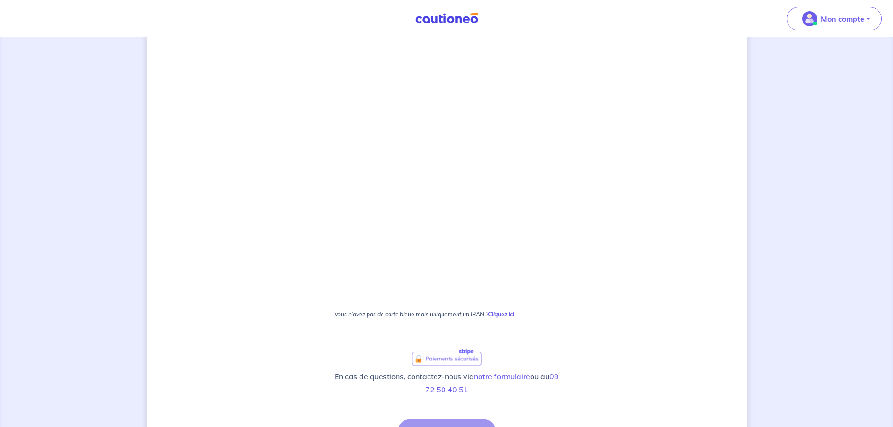
scroll to position [424, 0]
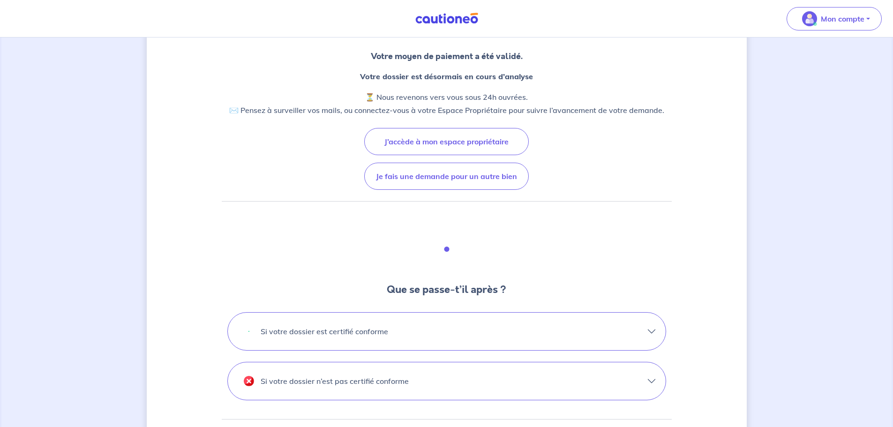
scroll to position [94, 0]
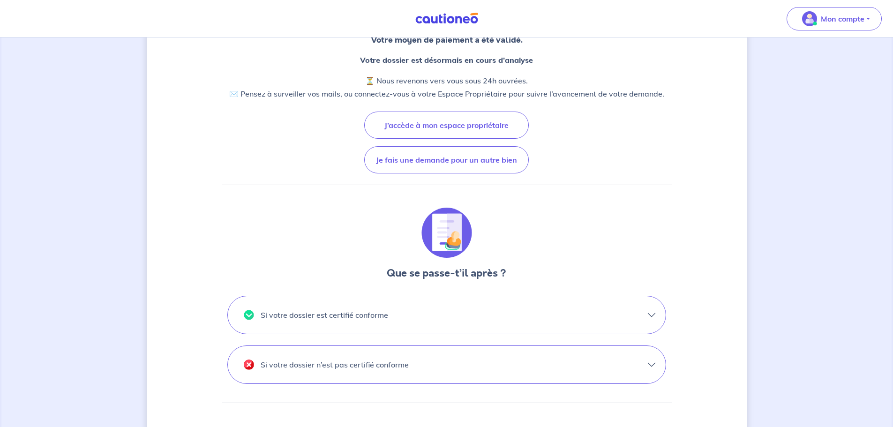
click at [548, 309] on button "Si votre dossier est certifié conforme" at bounding box center [447, 314] width 438 height 37
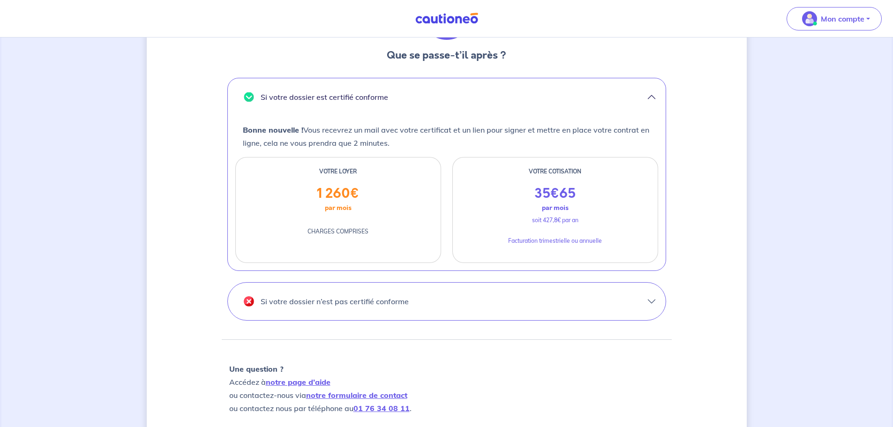
scroll to position [328, 0]
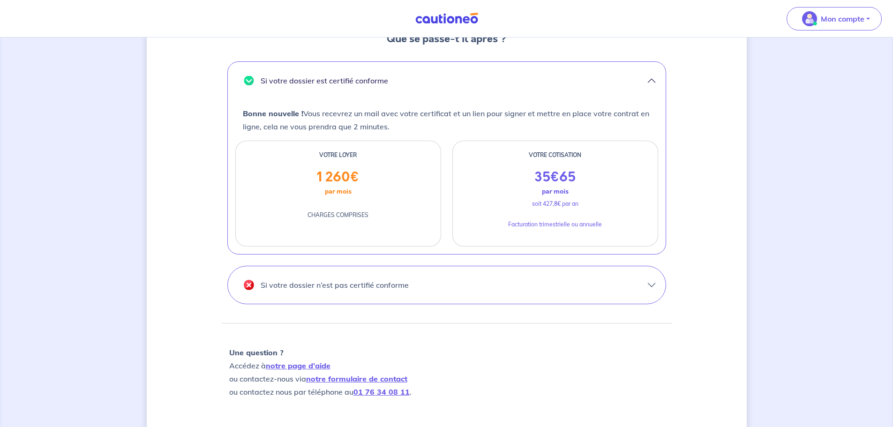
click at [533, 276] on button "Si votre dossier n’est pas certifié conforme" at bounding box center [447, 284] width 438 height 37
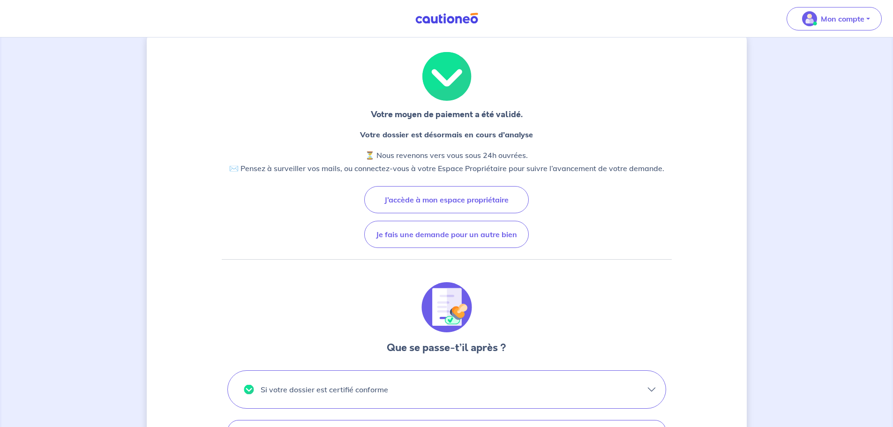
scroll to position [0, 0]
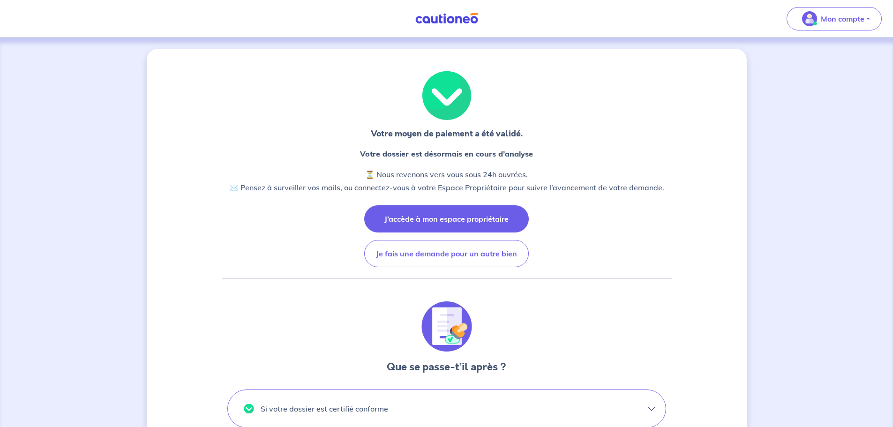
click at [470, 218] on button "J’accède à mon espace propriétaire" at bounding box center [446, 218] width 165 height 27
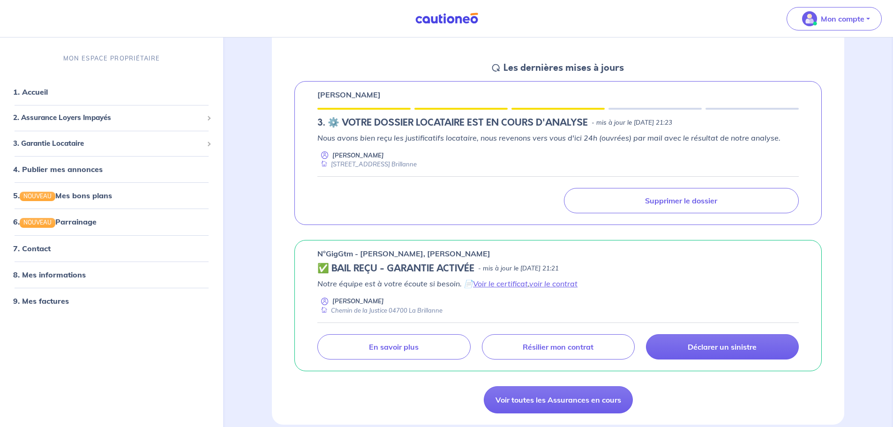
scroll to position [141, 0]
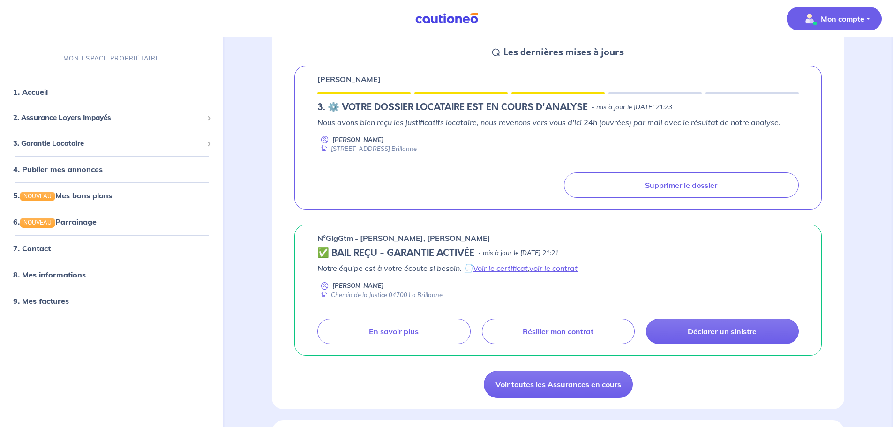
click at [854, 19] on p "Mon compte" at bounding box center [843, 18] width 44 height 11
click at [841, 78] on link "Me déconnecter" at bounding box center [824, 80] width 75 height 15
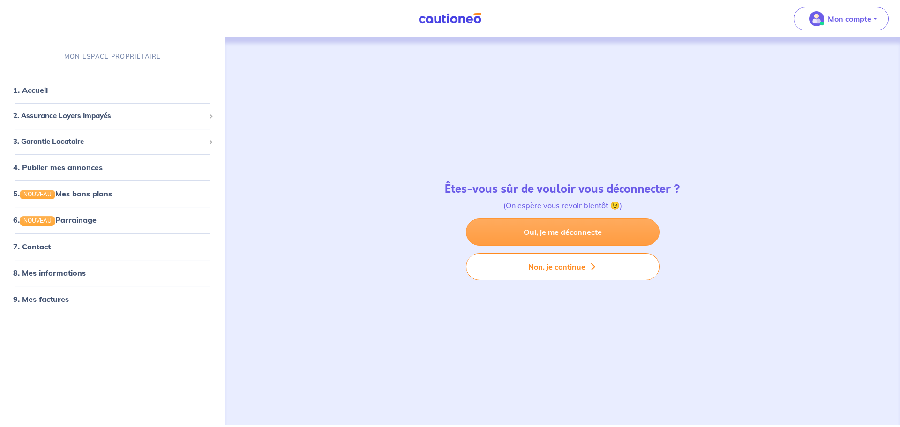
click at [584, 235] on link "Oui, je me déconnecte" at bounding box center [563, 231] width 194 height 27
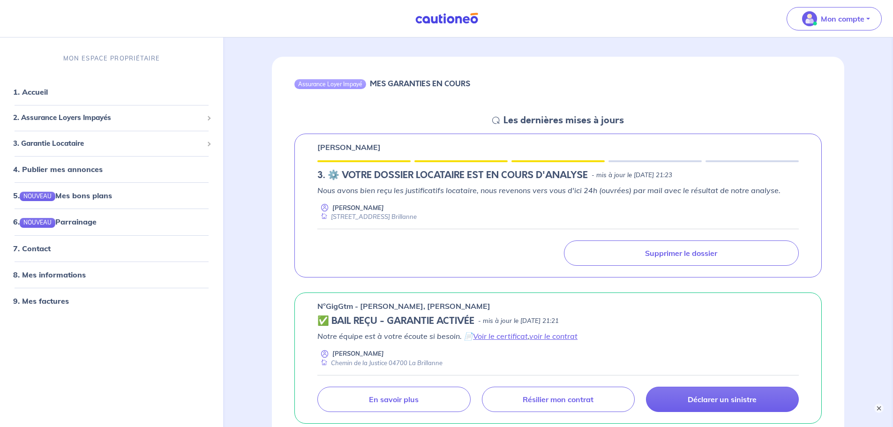
scroll to position [94, 0]
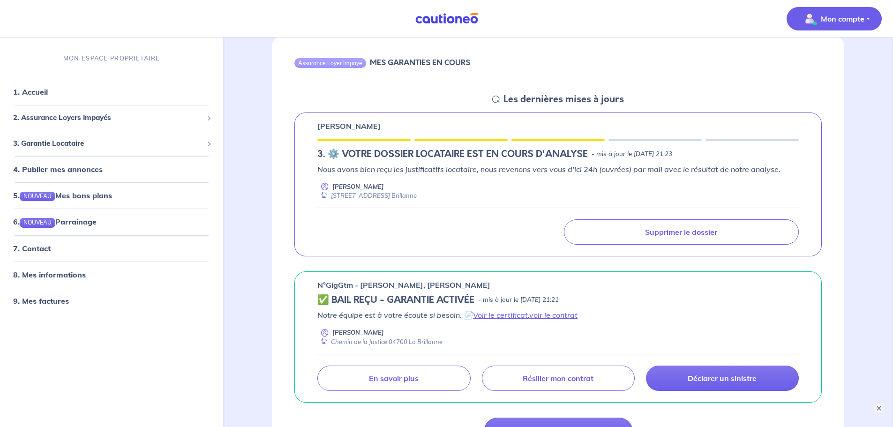
click at [807, 10] on button "Mon compte" at bounding box center [834, 18] width 95 height 23
click at [807, 78] on link "Me déconnecter" at bounding box center [824, 80] width 75 height 15
